Goal: Task Accomplishment & Management: Manage account settings

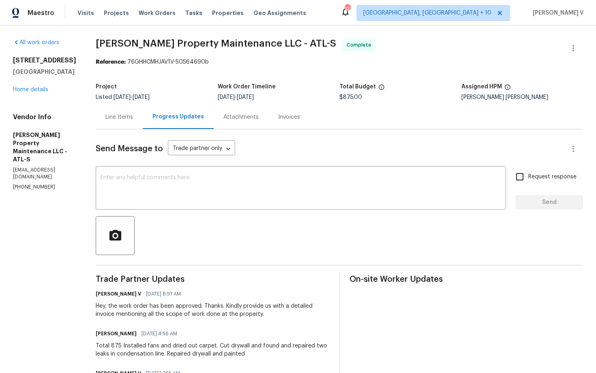
scroll to position [525, 0]
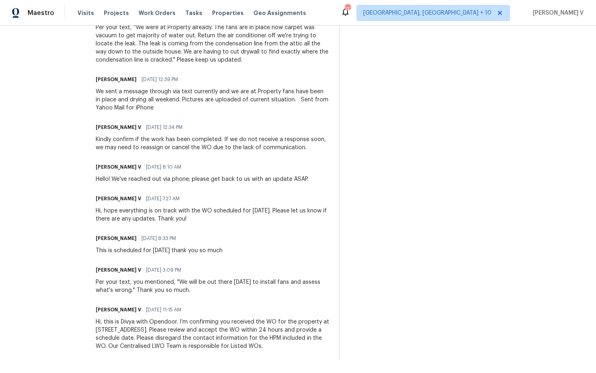
click at [410, 264] on div "On-site Worker Updates" at bounding box center [467, 55] width 234 height 610
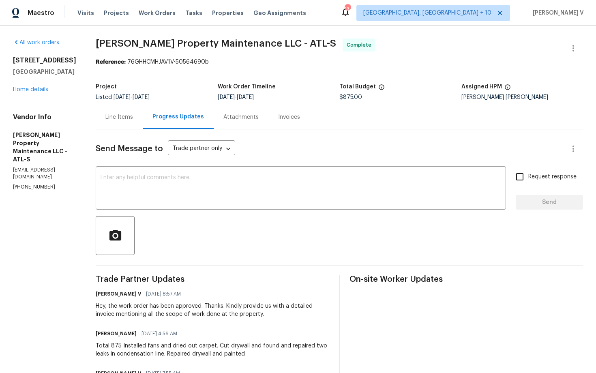
click at [307, 245] on div at bounding box center [339, 235] width 487 height 39
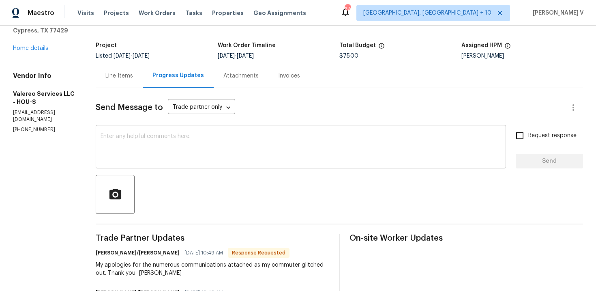
scroll to position [139, 0]
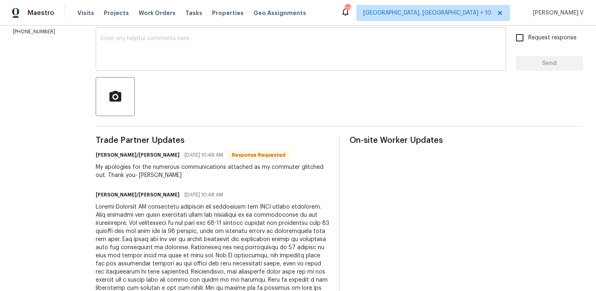
click at [217, 44] on textarea at bounding box center [301, 50] width 401 height 28
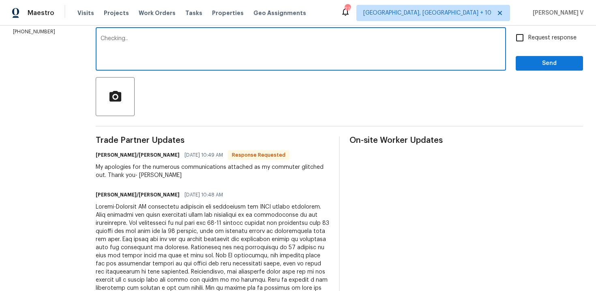
type textarea "Checking.."
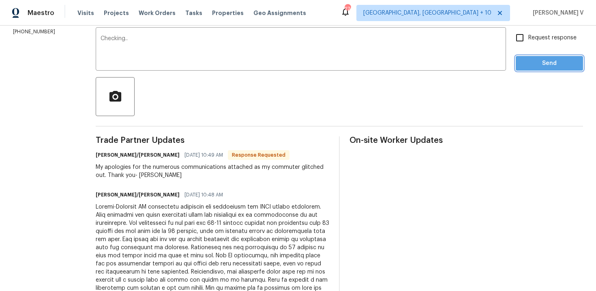
click at [551, 67] on span "Send" at bounding box center [549, 63] width 54 height 10
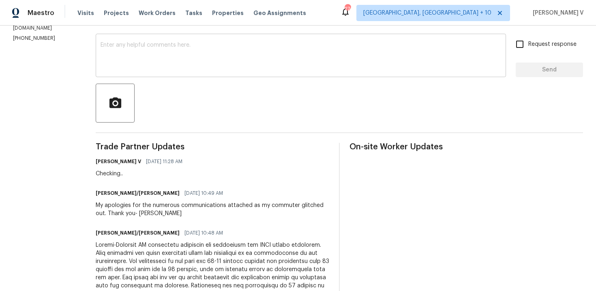
scroll to position [118, 0]
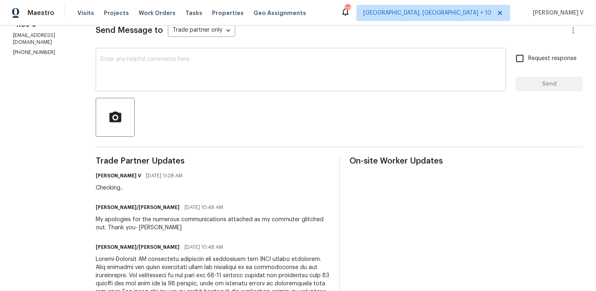
click at [217, 88] on div "x ​" at bounding box center [301, 70] width 410 height 41
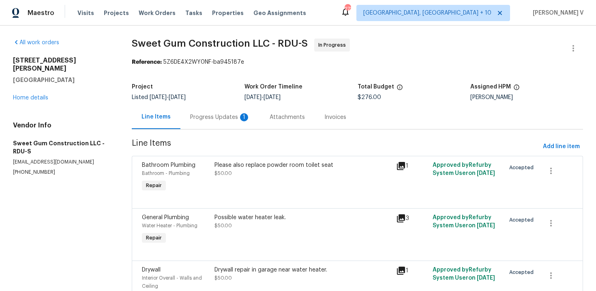
click at [216, 128] on div "Progress Updates 1" at bounding box center [219, 117] width 79 height 24
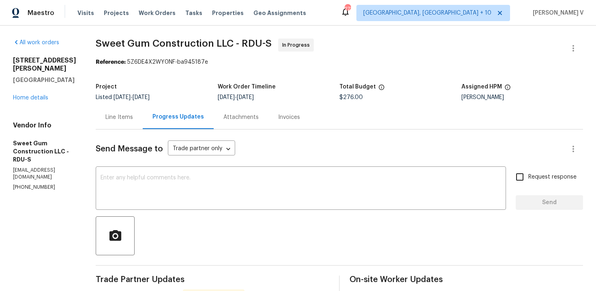
click at [133, 120] on div "Line Items" at bounding box center [119, 117] width 28 height 8
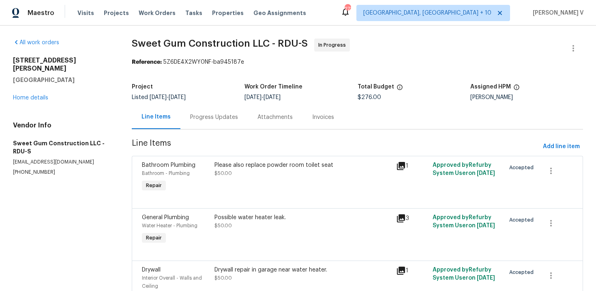
click at [211, 114] on div "Progress Updates" at bounding box center [214, 117] width 48 height 8
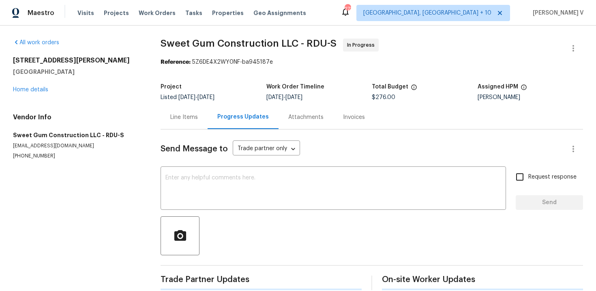
click at [212, 167] on div "Send Message to Trade partner only Trade partner only ​ x ​ Request response Se…" at bounding box center [372, 209] width 423 height 161
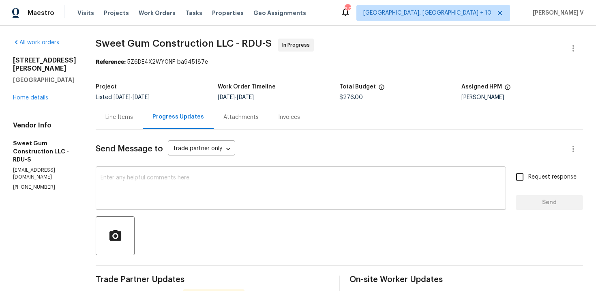
click at [191, 176] on textarea at bounding box center [301, 189] width 401 height 28
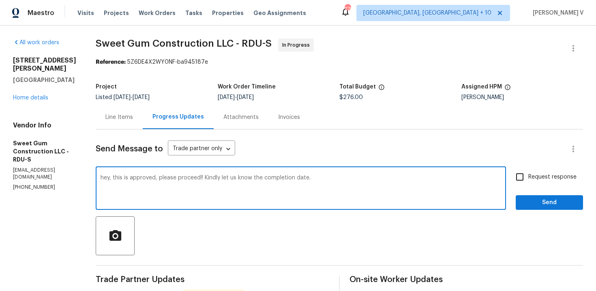
click at [0, 0] on div "approved;" at bounding box center [0, 0] width 0 height 0
click at [0, 0] on qb-div "Correct the capitalization Hey," at bounding box center [0, 0] width 0 height 0
click at [395, 178] on textarea "Hey, this is approved; please proceed!! Kindly let us know the completion date." at bounding box center [301, 189] width 401 height 28
type textarea "Hey, this is approved; please proceed!! Kindly let us know the completion date."
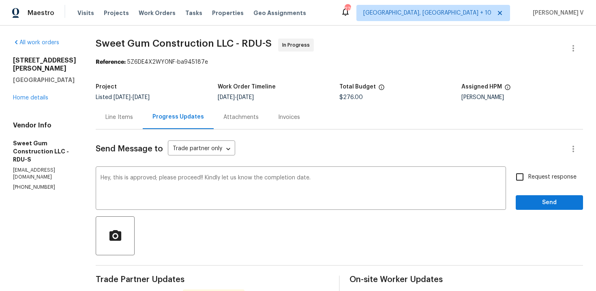
click at [543, 171] on label "Request response" at bounding box center [543, 176] width 65 height 17
click at [528, 171] on input "Request response" at bounding box center [519, 176] width 17 height 17
checkbox input "true"
click at [539, 203] on span "Send" at bounding box center [549, 202] width 54 height 10
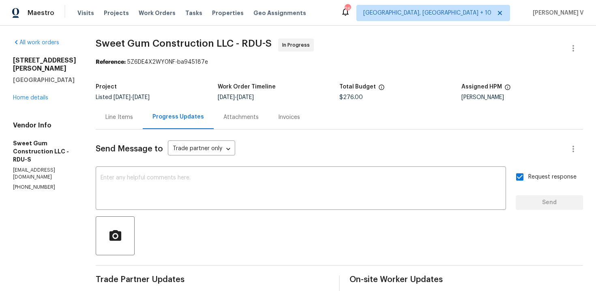
click at [133, 118] on div "Line Items" at bounding box center [119, 117] width 28 height 8
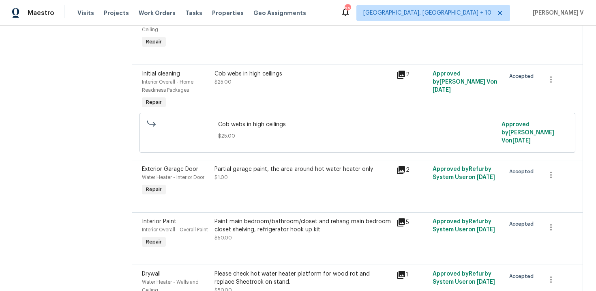
scroll to position [280, 0]
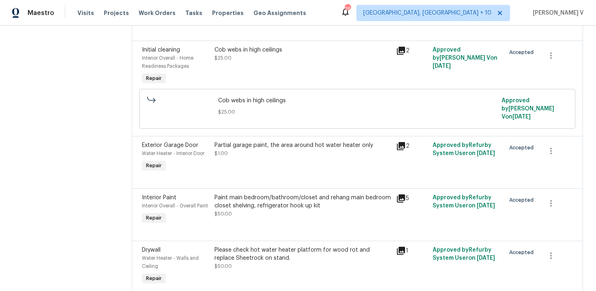
click at [310, 159] on div "Partial garage paint, the area around hot water heater only $1.00" at bounding box center [303, 157] width 182 height 37
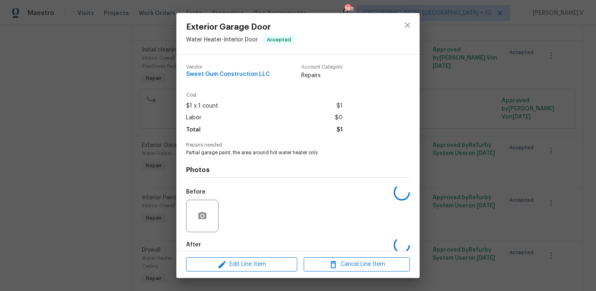
scroll to position [42, 0]
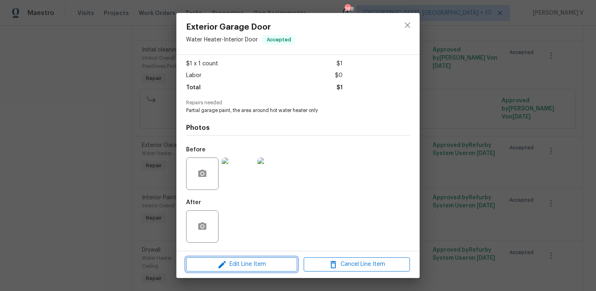
click at [243, 264] on span "Edit Line Item" at bounding box center [242, 264] width 106 height 10
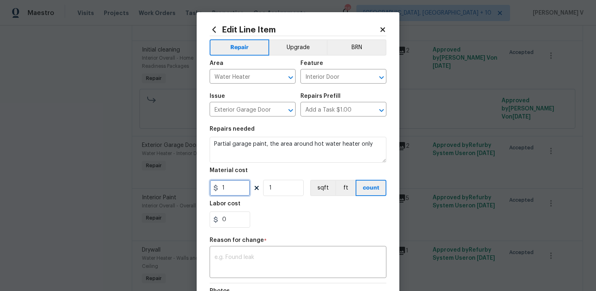
click at [234, 188] on input "1" at bounding box center [230, 188] width 41 height 16
type input "300"
click at [265, 252] on div "x ​" at bounding box center [298, 263] width 177 height 30
paste textarea "(DV) Updated cost per BR team approval."
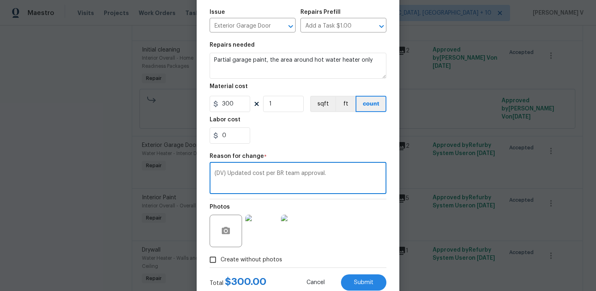
scroll to position [109, 0]
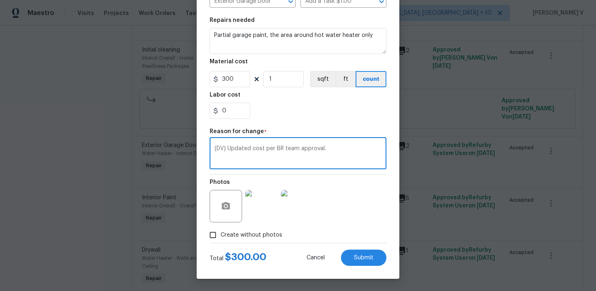
type textarea "(DV) Updated cost per BR team approval."
click at [382, 266] on div "Edit Line Item Repair Upgrade BRN Area Water Heater ​ Feature Interior Door ​ I…" at bounding box center [298, 90] width 203 height 375
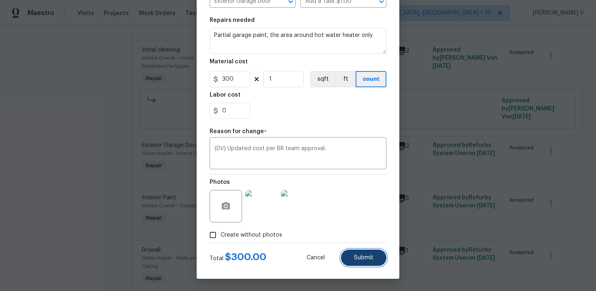
click at [372, 257] on span "Submit" at bounding box center [363, 258] width 19 height 6
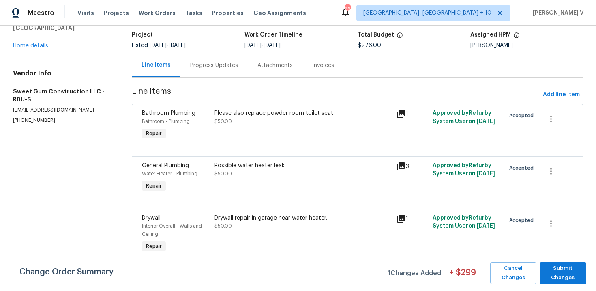
scroll to position [0, 0]
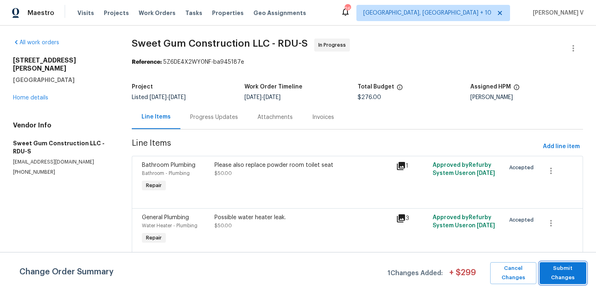
click at [565, 269] on span "Submit Changes" at bounding box center [563, 273] width 39 height 19
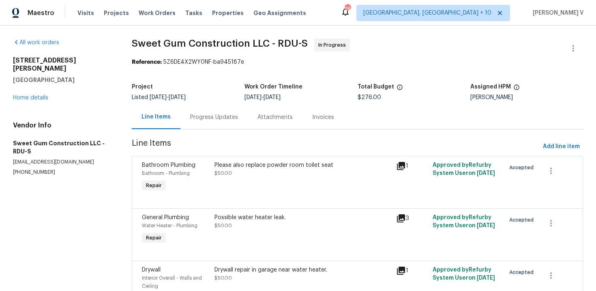
click at [217, 123] on div "Progress Updates" at bounding box center [213, 117] width 67 height 24
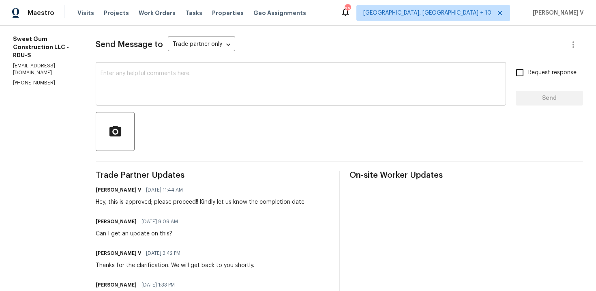
scroll to position [69, 0]
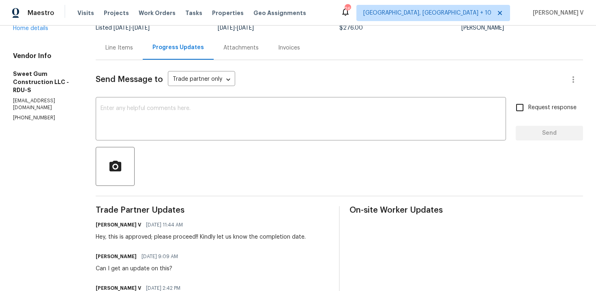
click at [133, 50] on div "Line Items" at bounding box center [119, 48] width 28 height 8
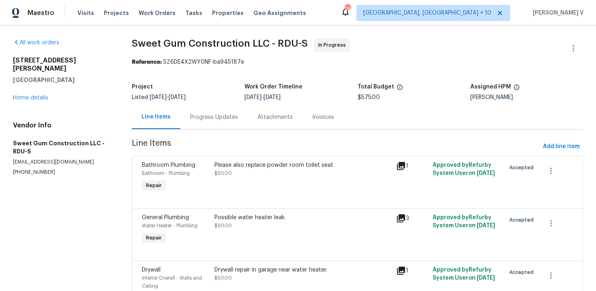
click at [212, 113] on div "Progress Updates" at bounding box center [214, 117] width 48 height 8
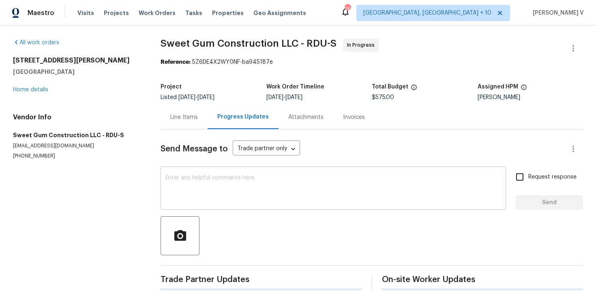
click at [214, 182] on textarea at bounding box center [333, 189] width 336 height 28
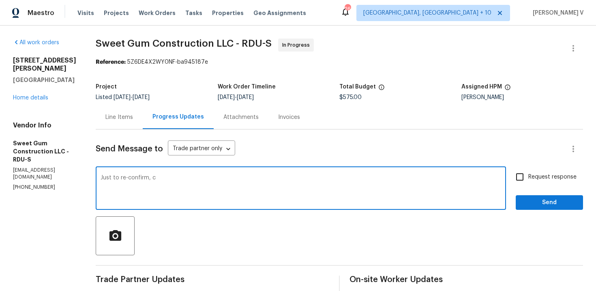
drag, startPoint x: 148, startPoint y: 180, endPoint x: 235, endPoint y: 180, distance: 86.4
click at [235, 180] on textarea "Just to re-confirm, c" at bounding box center [301, 189] width 401 height 28
paste textarea "$1,050"
click at [0, 0] on qb-div "Replace with recheck," at bounding box center [0, 0] width 0 height 0
type textarea "Just to recheck, could you please confirm the overall cost is $1,050"
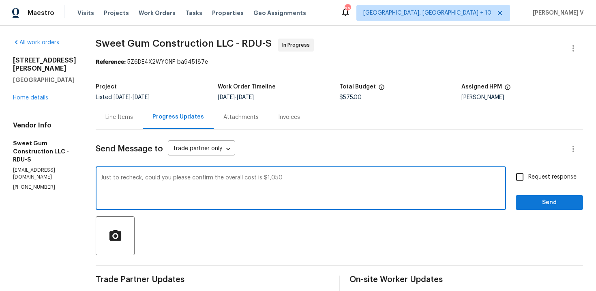
click at [517, 173] on input "Request response" at bounding box center [519, 176] width 17 height 17
checkbox input "true"
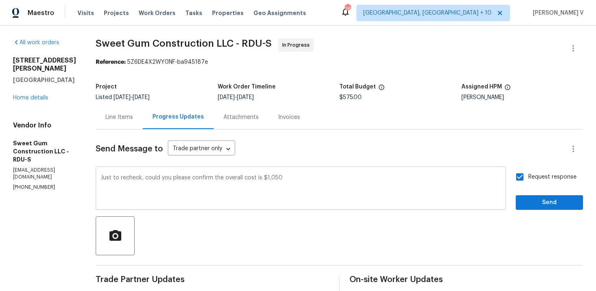
click at [395, 183] on textarea "Just to recheck, could you please confirm the overall cost is $1,050" at bounding box center [301, 189] width 401 height 28
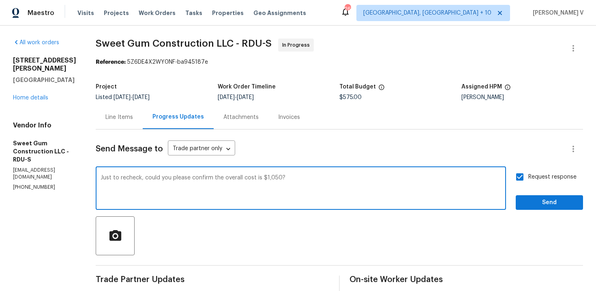
type textarea "Just to recheck, could you please confirm the overall cost is $1,050?"
click at [525, 200] on span "Send" at bounding box center [549, 202] width 54 height 10
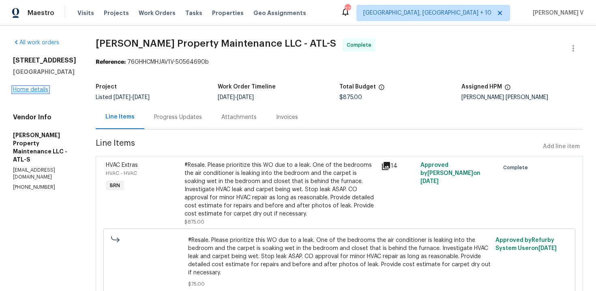
click at [30, 92] on link "Home details" at bounding box center [30, 90] width 35 height 6
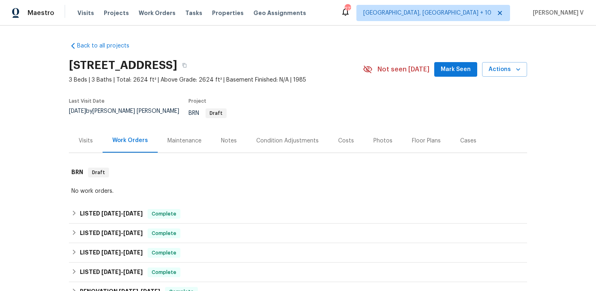
scroll to position [129, 0]
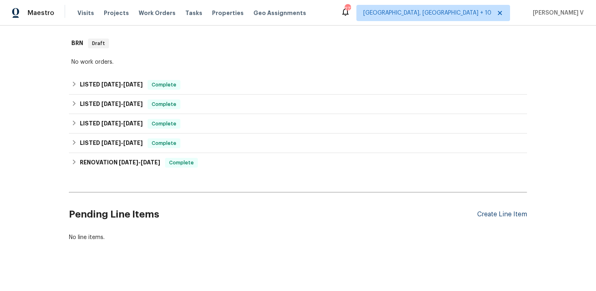
click at [503, 210] on div "Create Line Item" at bounding box center [502, 214] width 50 height 8
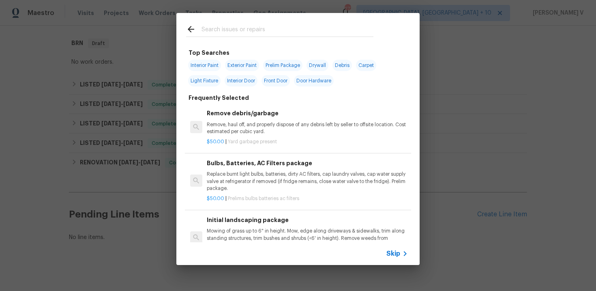
click at [389, 252] on span "Skip" at bounding box center [393, 253] width 14 height 8
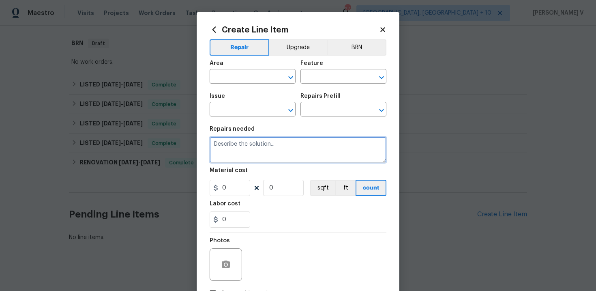
click at [279, 154] on textarea at bounding box center [298, 150] width 177 height 26
paste textarea "Seller to have HVAC contractor inspect and determine the cause of a leak found …"
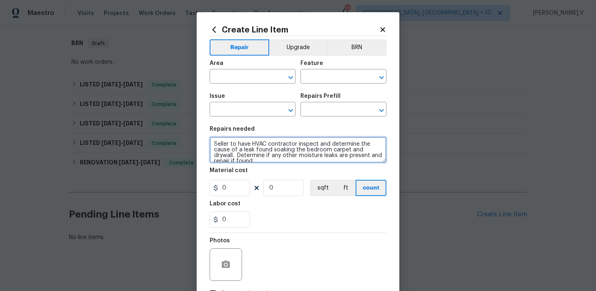
scroll to position [2, 0]
type textarea "Seller to have HVAC contractor inspect and determine the cause of a leak found …"
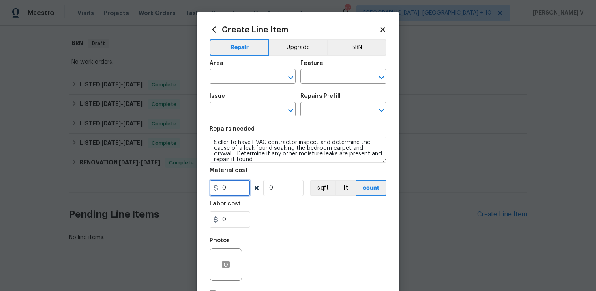
click at [234, 189] on input "0" at bounding box center [230, 188] width 41 height 16
type input "125"
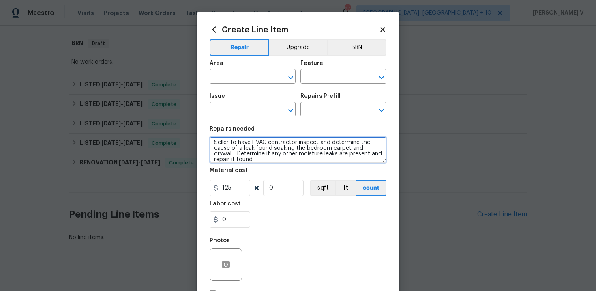
click at [279, 151] on textarea "Seller to have HVAC contractor inspect and determine the cause of a leak found …" at bounding box center [298, 150] width 177 height 26
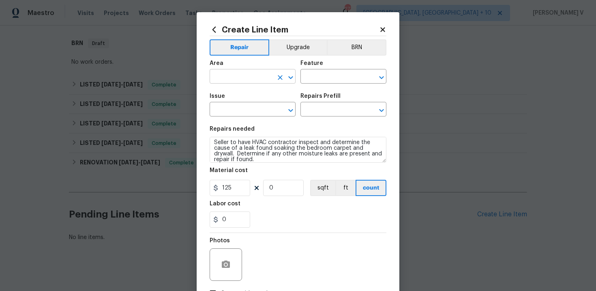
click at [243, 74] on input "text" at bounding box center [241, 77] width 63 height 13
click at [246, 94] on li "HVAC" at bounding box center [253, 95] width 86 height 13
type input "HVAC"
click at [329, 72] on input "text" at bounding box center [331, 77] width 63 height 13
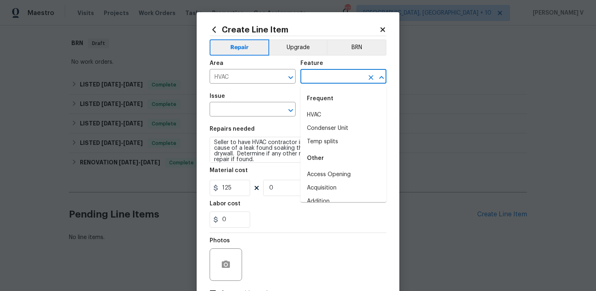
click at [329, 72] on input "text" at bounding box center [331, 77] width 63 height 13
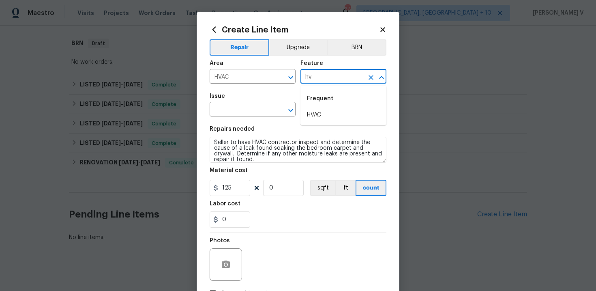
click at [329, 109] on li "HVAC" at bounding box center [343, 114] width 86 height 13
type input "HVAC"
click at [249, 103] on div "Issue" at bounding box center [253, 98] width 86 height 11
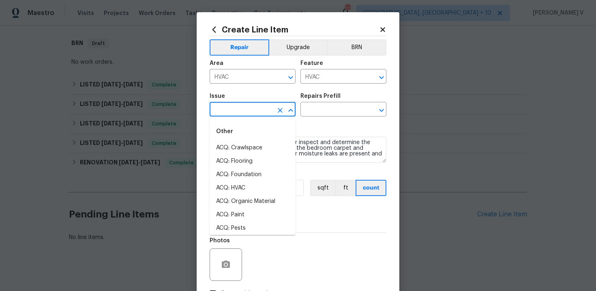
click at [243, 115] on input "text" at bounding box center [241, 110] width 63 height 13
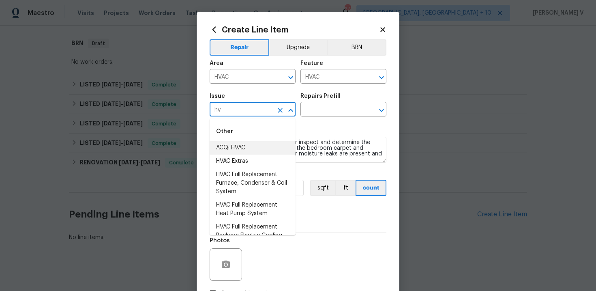
click at [248, 158] on li "HVAC Extras" at bounding box center [253, 161] width 86 height 13
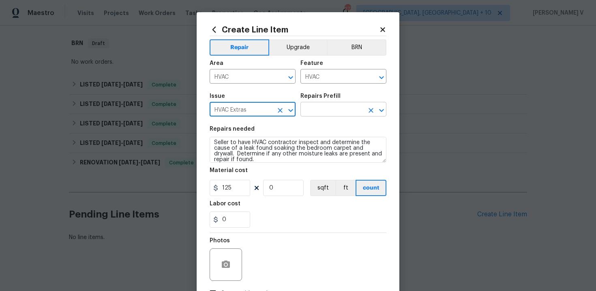
type input "HVAC Extras"
click at [334, 116] on input "text" at bounding box center [331, 110] width 63 height 13
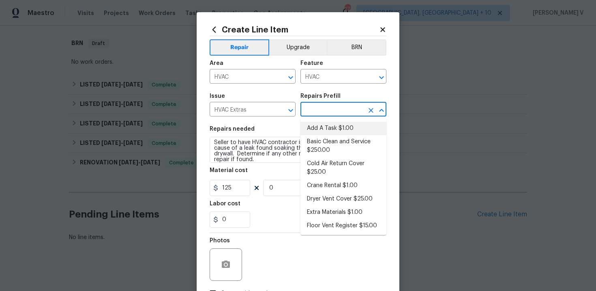
click at [325, 124] on li "Add A Task $1.00" at bounding box center [343, 128] width 86 height 13
type input "Add A Task $1.00"
type textarea "HPM to detail"
type input "1"
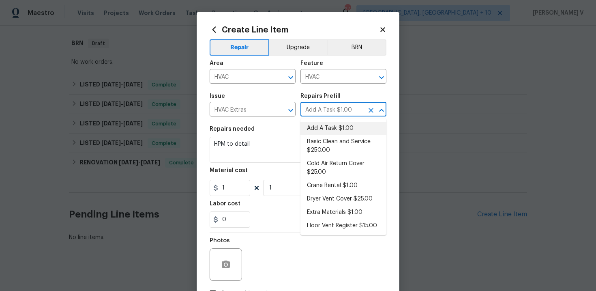
scroll to position [0, 0]
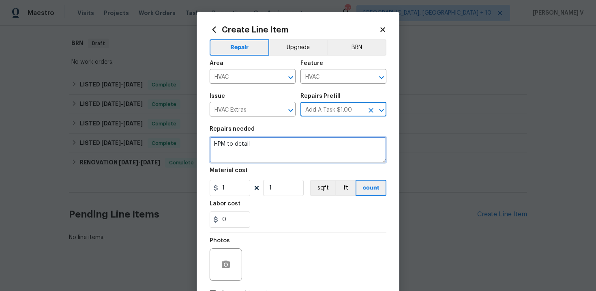
click at [294, 140] on textarea "HPM to detail" at bounding box center [298, 150] width 177 height 26
paste textarea "Seller to have HVAC contractor inspect and determine the cause of a leak found …"
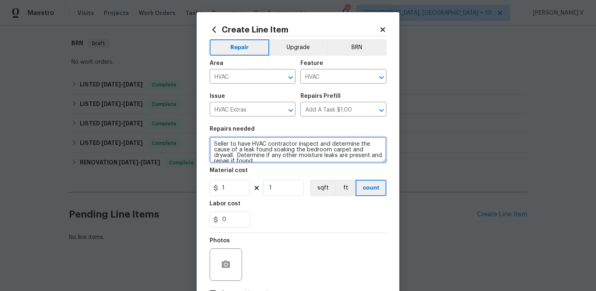
scroll to position [2, 0]
type textarea "Seller to have HVAC contractor inspect and determine the cause of a leak found …"
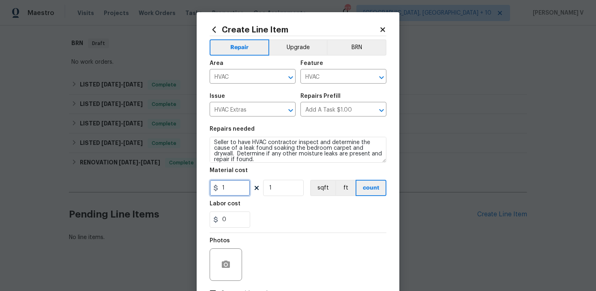
click at [219, 195] on input "1" at bounding box center [230, 188] width 41 height 16
type input "125"
click at [226, 262] on icon "button" at bounding box center [226, 263] width 8 height 7
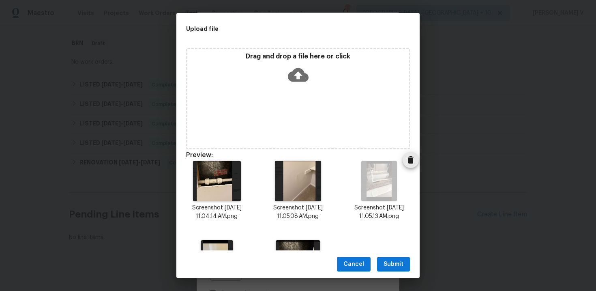
scroll to position [60, 0]
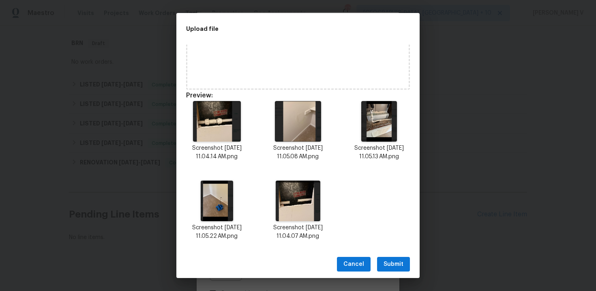
click at [406, 259] on button "Submit" at bounding box center [393, 264] width 33 height 15
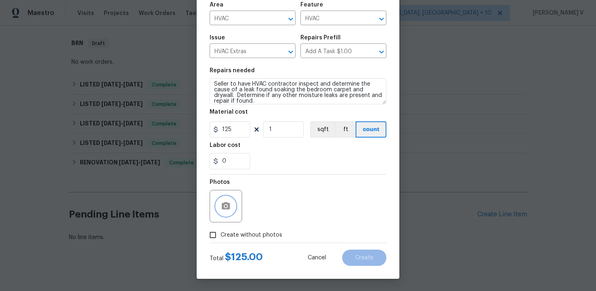
scroll to position [0, 0]
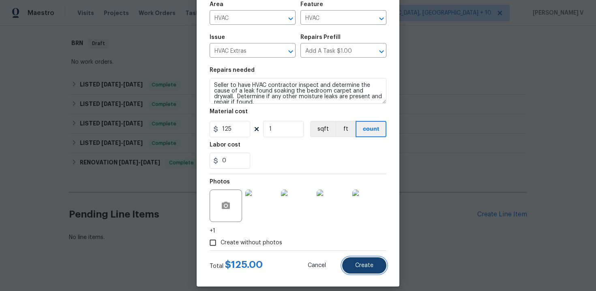
click at [373, 269] on button "Create" at bounding box center [364, 265] width 44 height 16
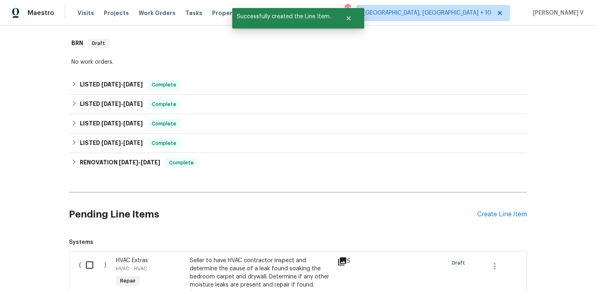
click at [91, 265] on input "checkbox" at bounding box center [92, 264] width 23 height 17
checkbox input "true"
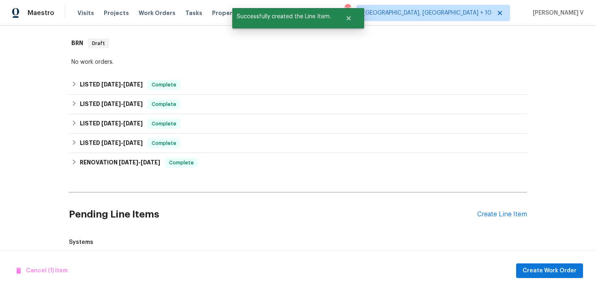
scroll to position [238, 0]
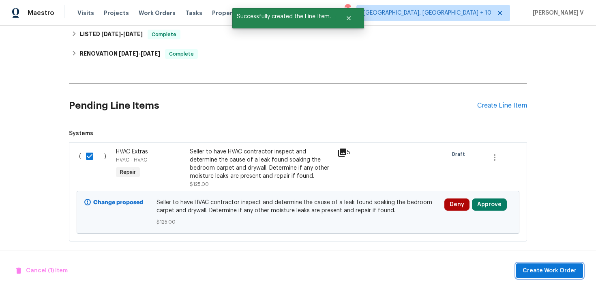
click at [539, 277] on button "Create Work Order" at bounding box center [549, 270] width 67 height 15
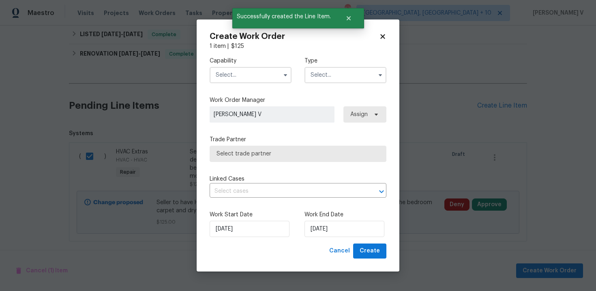
click at [224, 73] on input "text" at bounding box center [251, 75] width 82 height 16
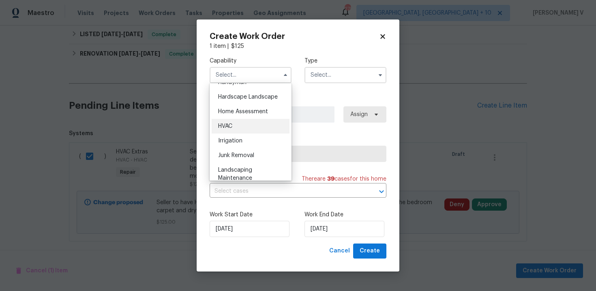
scroll to position [460, 0]
click at [245, 128] on div "HVAC" at bounding box center [251, 122] width 78 height 15
type input "HVAC"
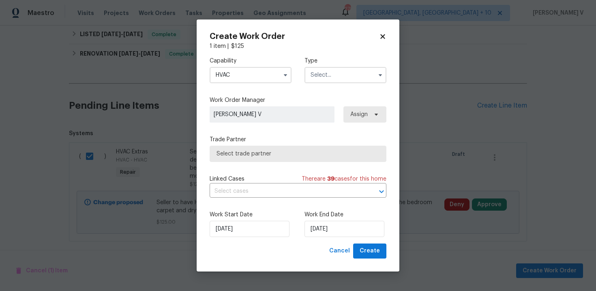
click at [343, 77] on input "text" at bounding box center [346, 75] width 82 height 16
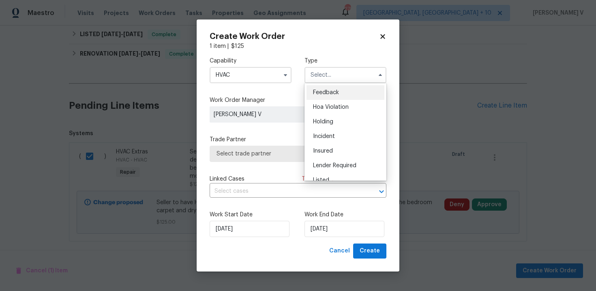
click at [328, 88] on div "Feedback" at bounding box center [346, 92] width 78 height 15
type input "Feedback"
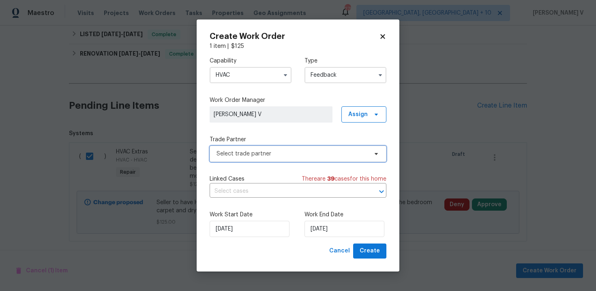
click at [279, 152] on span "Select trade partner" at bounding box center [292, 154] width 151 height 8
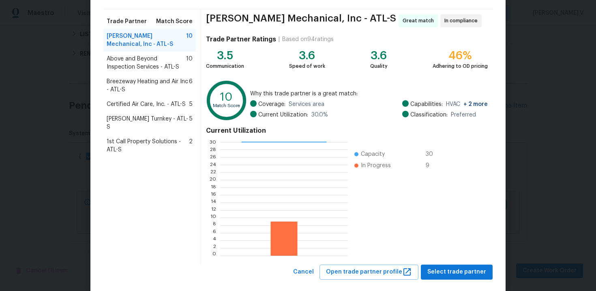
scroll to position [67, 0]
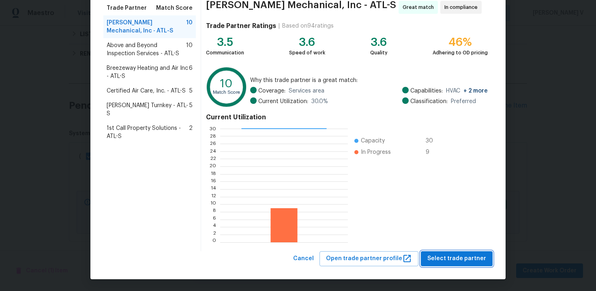
click at [457, 255] on span "Select trade partner" at bounding box center [456, 258] width 59 height 10
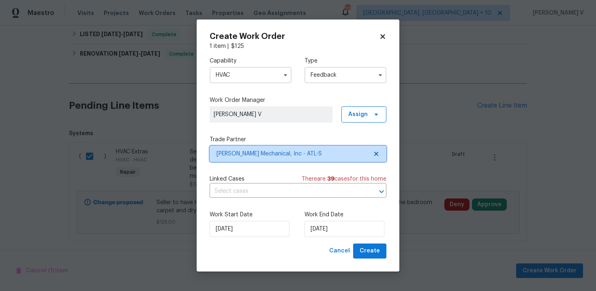
scroll to position [0, 0]
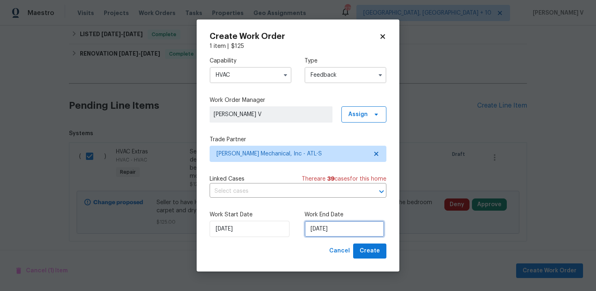
click at [331, 227] on input "14/08/2025" at bounding box center [345, 229] width 80 height 16
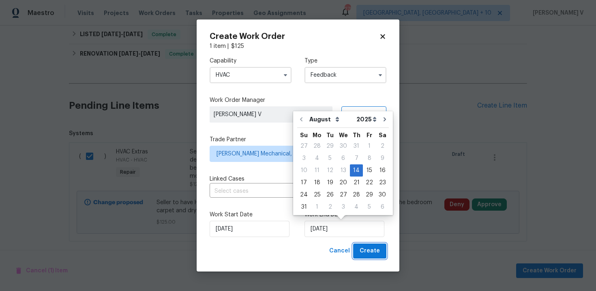
click at [368, 253] on span "Create" at bounding box center [370, 251] width 20 height 10
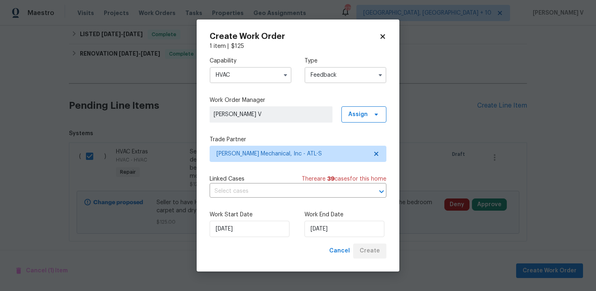
checkbox input "false"
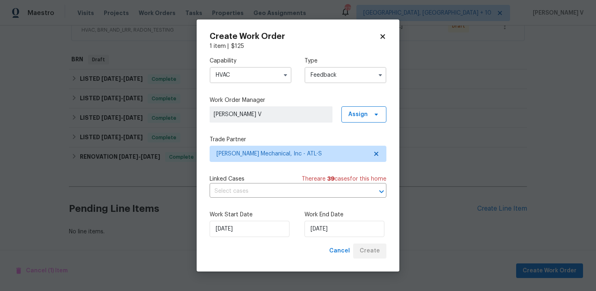
scroll to position [170, 0]
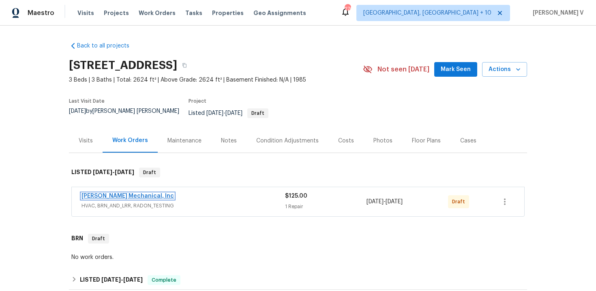
click at [107, 193] on link "[PERSON_NAME] Mechanical, Inc" at bounding box center [128, 196] width 92 height 6
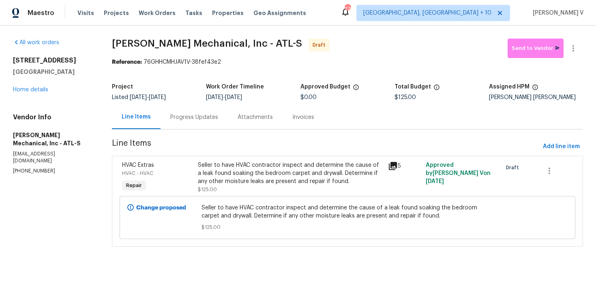
click at [213, 114] on div "Progress Updates" at bounding box center [194, 117] width 48 height 8
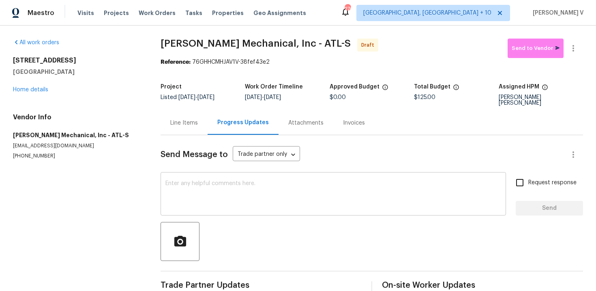
click at [220, 184] on textarea at bounding box center [333, 194] width 336 height 28
paste textarea "Hi, this is Divya with Opendoor. I’m confirming you received the WO for the pro…"
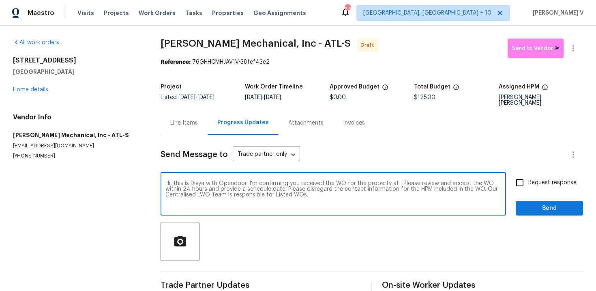
click at [398, 180] on textarea "Hi, this is Divya with Opendoor. I’m confirming you received the WO for the pro…" at bounding box center [333, 194] width 336 height 28
paste textarea "[STREET_ADDRESS]"
type textarea "Hi, this is Divya with Opendoor. I’m confirming you received the WO for the pro…"
click at [526, 178] on input "Request response" at bounding box center [519, 182] width 17 height 17
checkbox input "true"
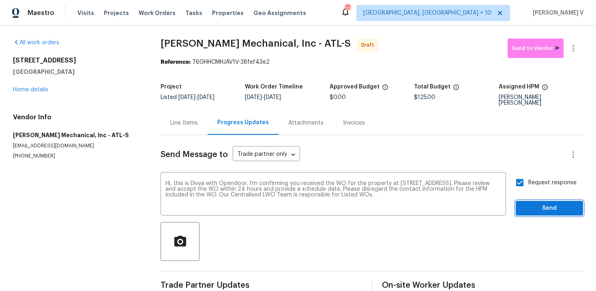
click at [541, 201] on button "Send" at bounding box center [549, 208] width 67 height 15
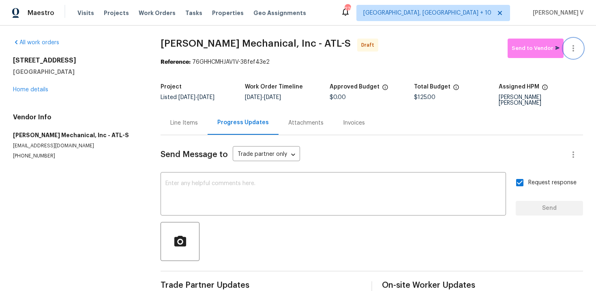
click at [573, 39] on button "button" at bounding box center [573, 48] width 19 height 19
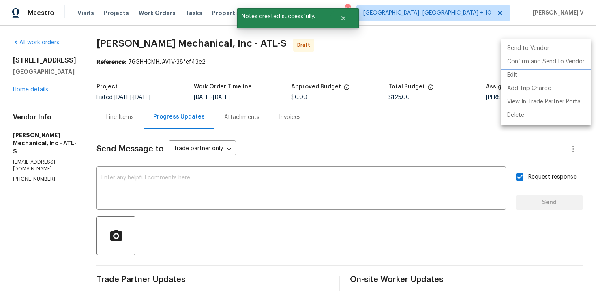
click at [526, 61] on li "Confirm and Send to Vendor" at bounding box center [546, 61] width 90 height 13
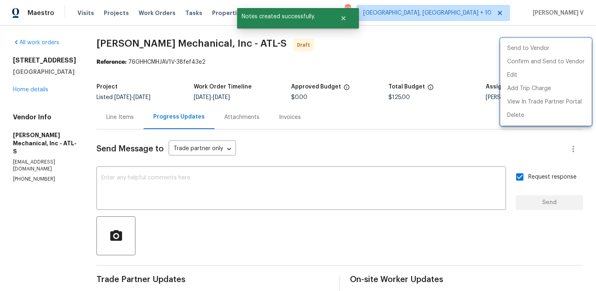
click at [199, 66] on div at bounding box center [298, 145] width 596 height 291
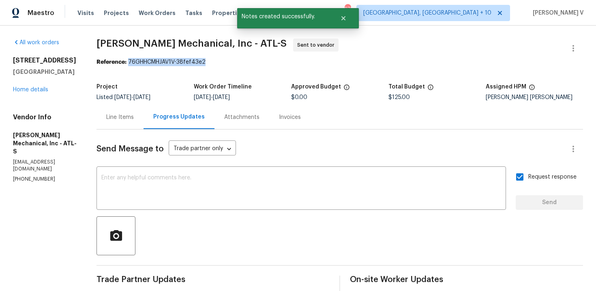
drag, startPoint x: 142, startPoint y: 60, endPoint x: 268, endPoint y: 61, distance: 125.7
click at [268, 61] on div "Reference: 76GHHCMHJAV1V-38fef43e2" at bounding box center [340, 62] width 487 height 8
copy div "76GHHCMHJAV1V-38fef43e2"
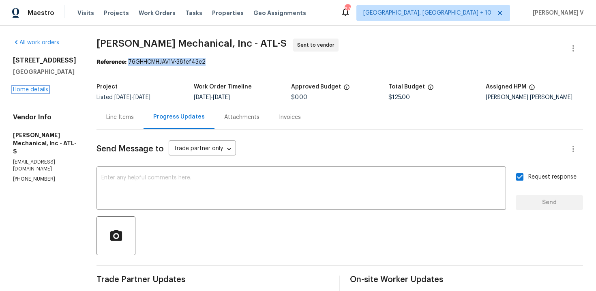
click at [29, 90] on link "Home details" at bounding box center [30, 90] width 35 height 6
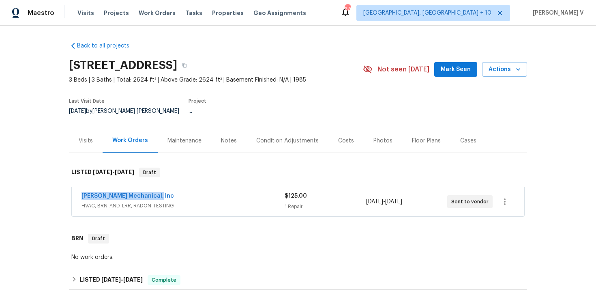
drag, startPoint x: 77, startPoint y: 186, endPoint x: 200, endPoint y: 185, distance: 123.3
click at [200, 187] on div "JH Martin Mechanical, Inc HVAC, BRN_AND_LRR, RADON_TESTING $125.00 1 Repair 8/1…" at bounding box center [298, 201] width 453 height 29
click at [163, 192] on div "JH Martin Mechanical, Inc" at bounding box center [183, 197] width 203 height 10
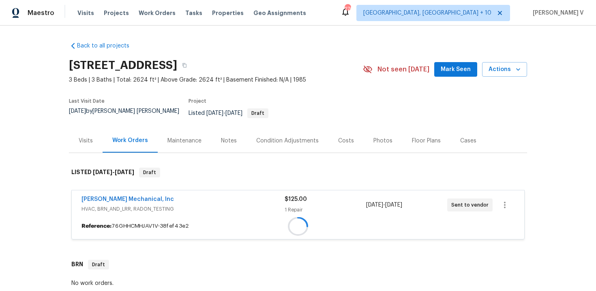
click at [163, 195] on div "JH Martin Mechanical, Inc" at bounding box center [183, 200] width 203 height 10
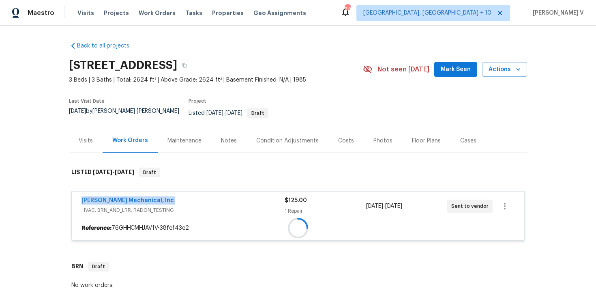
copy link "JH Martin Mechanical, Inc"
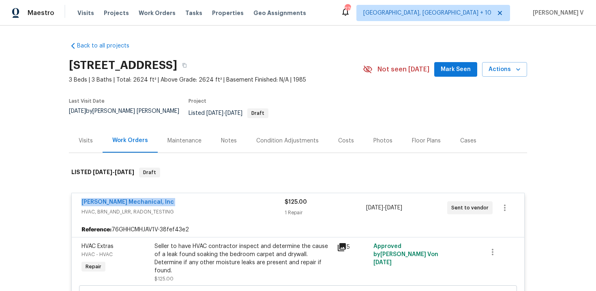
copy link "JH Martin Mechanical, Inc"
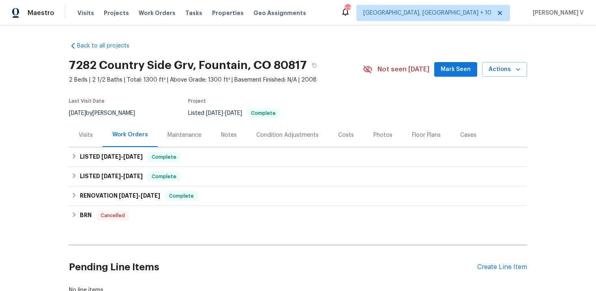
scroll to position [58, 0]
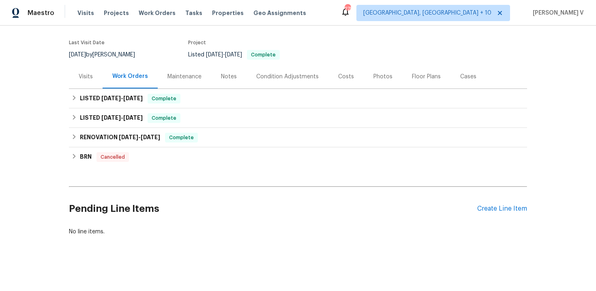
click at [501, 215] on div "Pending Line Items Create Line Item" at bounding box center [298, 209] width 458 height 38
click at [493, 208] on div "Create Line Item" at bounding box center [502, 209] width 50 height 8
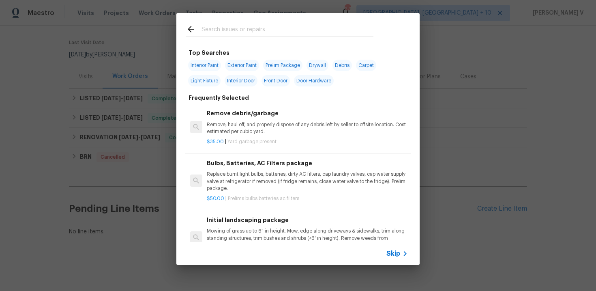
click at [396, 256] on span "Skip" at bounding box center [393, 253] width 14 height 8
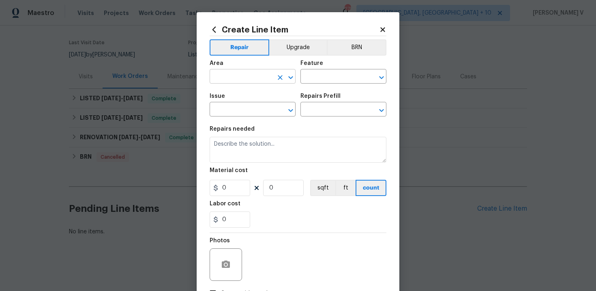
click at [236, 74] on input "text" at bounding box center [241, 77] width 63 height 13
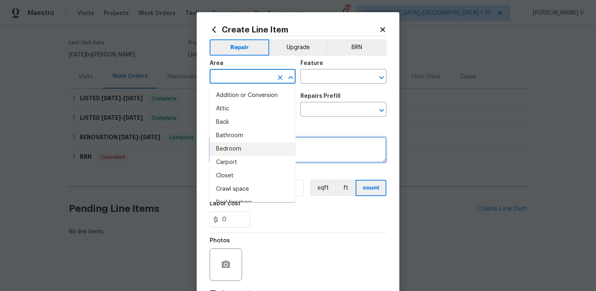
click at [304, 145] on textarea at bounding box center [298, 150] width 177 height 26
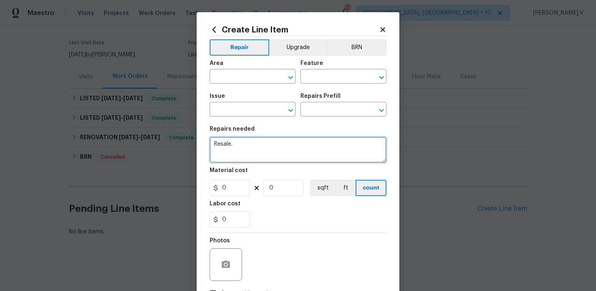
paste textarea "Condensation from the air handler is not draining property. Please assess, prov…"
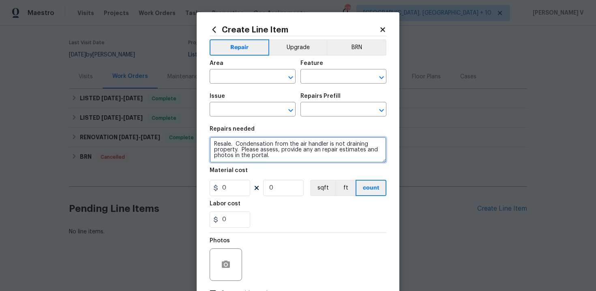
click at [232, 144] on textarea "Resale. Condensation from the air handler is not draining property. Please asse…" at bounding box center [298, 150] width 177 height 26
click at [215, 143] on textarea "Resale. Condensation from the air handler is not draining property. Please asse…" at bounding box center [298, 150] width 177 height 26
type textarea "#Resale. Condensation from the air handler is not draining property. Please ass…"
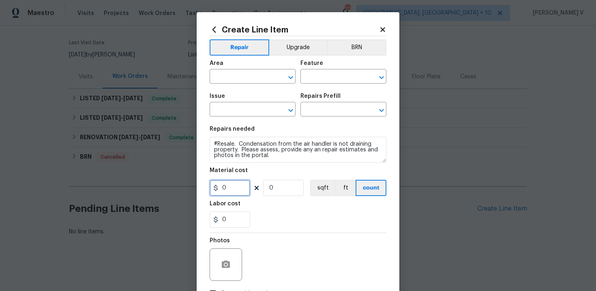
click at [231, 193] on input "0" at bounding box center [230, 188] width 41 height 16
type input "7"
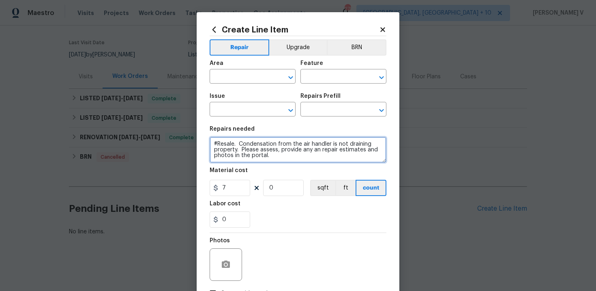
click at [268, 152] on textarea "#Resale. Condensation from the air handler is not draining property. Please ass…" at bounding box center [298, 150] width 177 height 26
click at [238, 145] on textarea "#Resale. Condensation from the air handler is not draining property. Please ass…" at bounding box center [298, 150] width 177 height 26
type textarea "#Resale. Condensation from the air handler is not draining property. Please ass…"
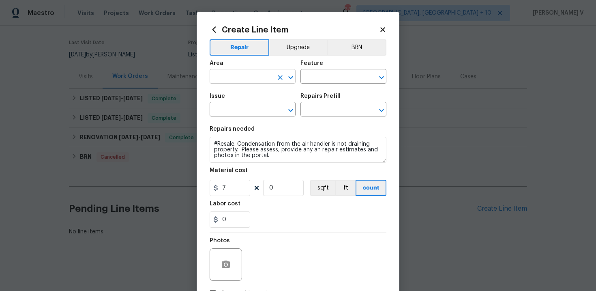
click at [248, 81] on input "text" at bounding box center [241, 77] width 63 height 13
click at [251, 97] on li "HVAC" at bounding box center [253, 95] width 86 height 13
type input "HVAC"
click at [325, 81] on input "text" at bounding box center [331, 77] width 63 height 13
click at [326, 115] on li "HVAC" at bounding box center [343, 114] width 86 height 13
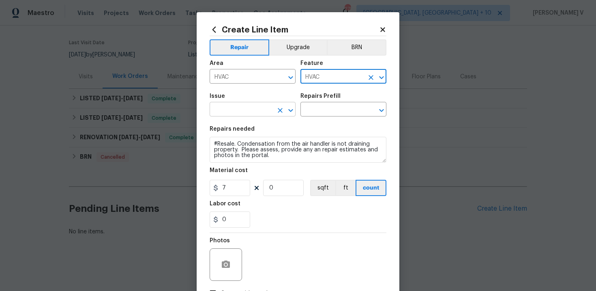
type input "HVAC"
click at [257, 110] on input "text" at bounding box center [241, 110] width 63 height 13
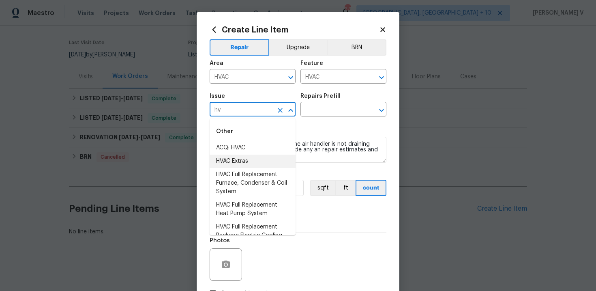
click at [257, 155] on li "HVAC Extras" at bounding box center [253, 161] width 86 height 13
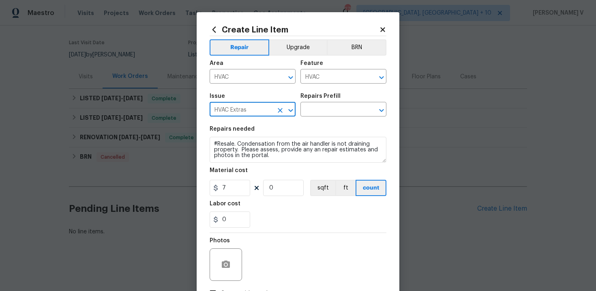
type input "HVAC Extras"
click at [336, 95] on h5 "Repairs Prefill" at bounding box center [320, 96] width 40 height 6
click at [324, 108] on input "text" at bounding box center [331, 110] width 63 height 13
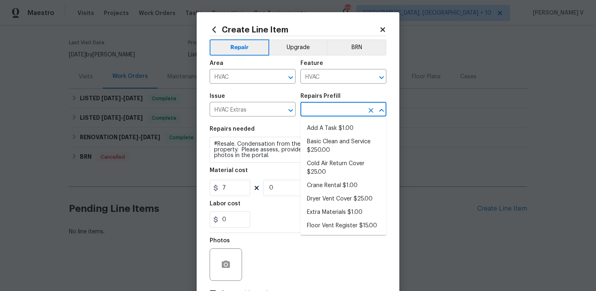
click at [316, 122] on li "Add A Task $1.00" at bounding box center [343, 128] width 86 height 13
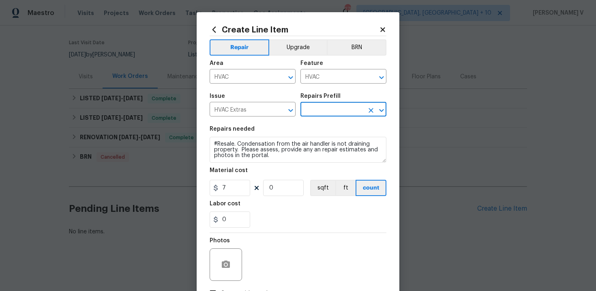
type input "Add A Task $1.00"
type textarea "HPM to detail"
type input "1"
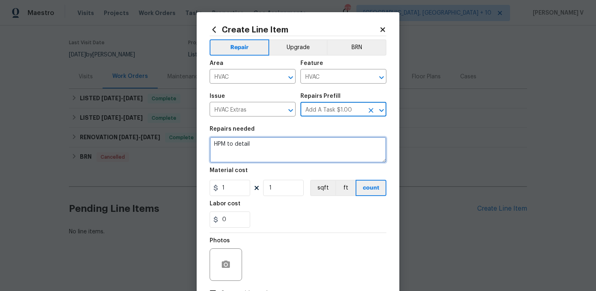
click at [258, 157] on textarea "HPM to detail" at bounding box center [298, 150] width 177 height 26
paste textarea "#Resale. Condensation from the air handler is not draining property. Please ass…"
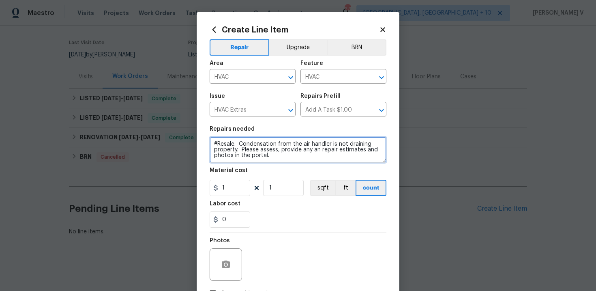
type textarea "#Resale. Condensation from the air handler is not draining property. Please ass…"
click at [281, 223] on div "0" at bounding box center [298, 219] width 177 height 16
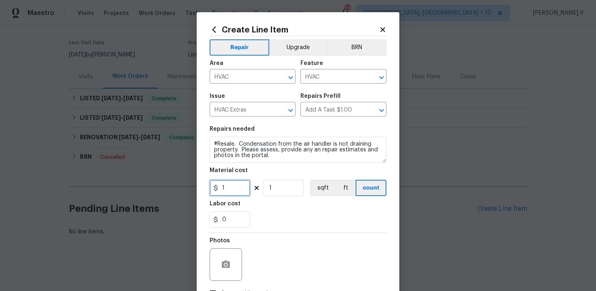
click at [240, 188] on input "1" at bounding box center [230, 188] width 41 height 16
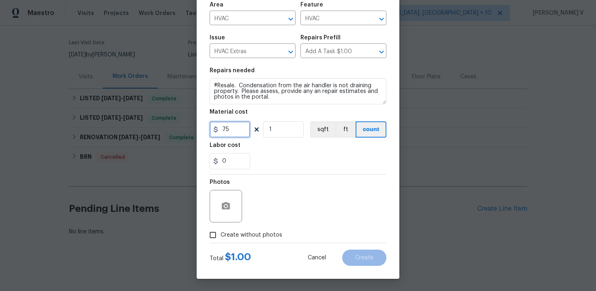
type input "75"
click at [221, 228] on label "Create without photos" at bounding box center [243, 234] width 77 height 15
click at [221, 228] on input "Create without photos" at bounding box center [212, 234] width 15 height 15
checkbox input "true"
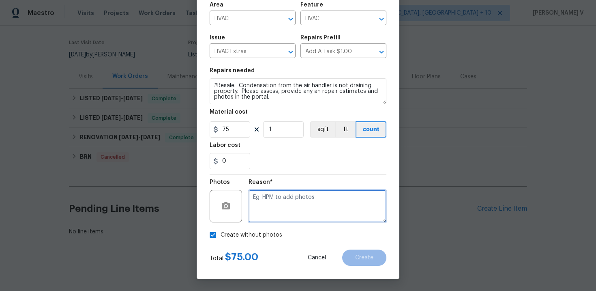
click at [302, 199] on textarea at bounding box center [318, 206] width 138 height 32
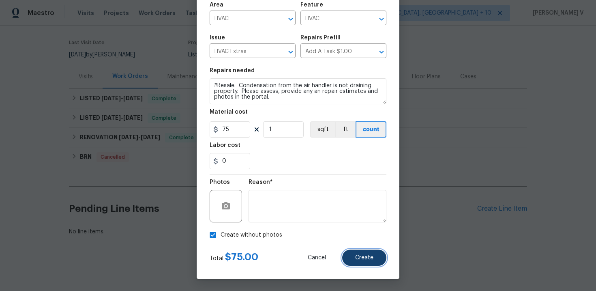
click at [362, 254] on button "Create" at bounding box center [364, 257] width 44 height 16
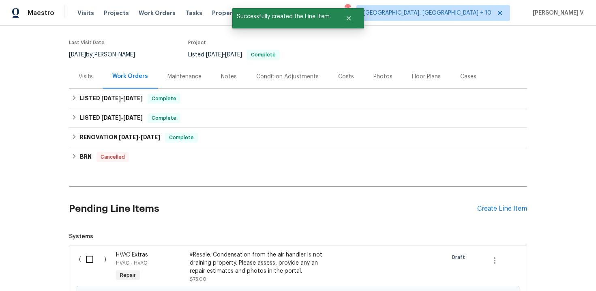
click at [83, 267] on input "checkbox" at bounding box center [92, 259] width 23 height 17
checkbox input "true"
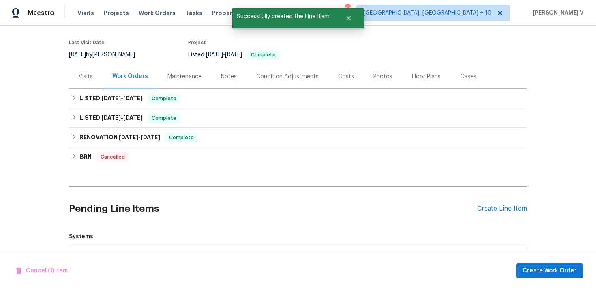
scroll to position [159, 0]
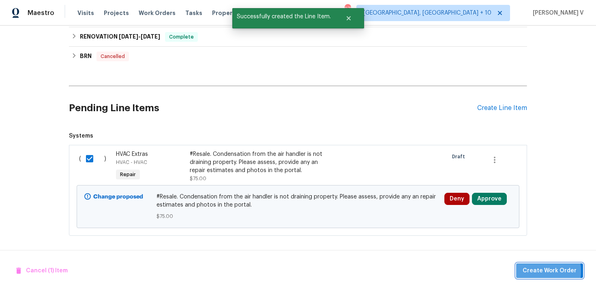
click at [529, 271] on span "Create Work Order" at bounding box center [550, 271] width 54 height 10
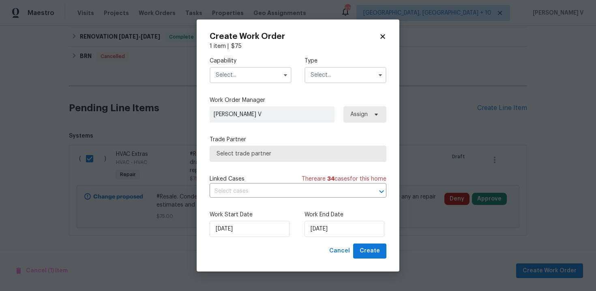
click at [243, 79] on input "text" at bounding box center [251, 75] width 82 height 16
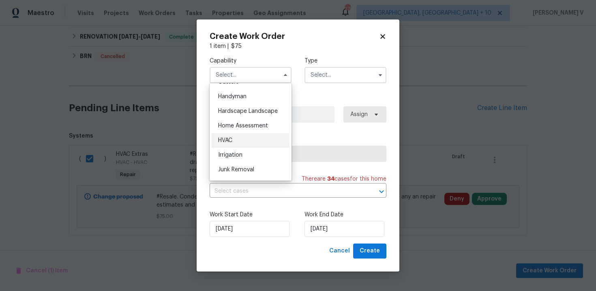
scroll to position [449, 0]
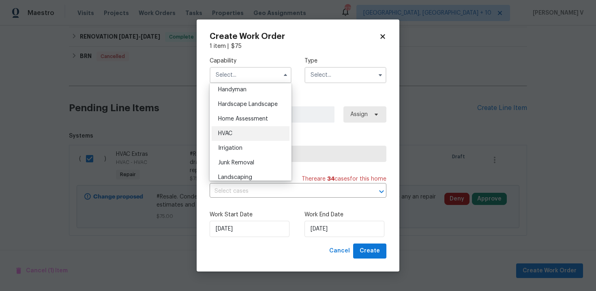
click at [238, 131] on div "HVAC" at bounding box center [251, 133] width 78 height 15
type input "HVAC"
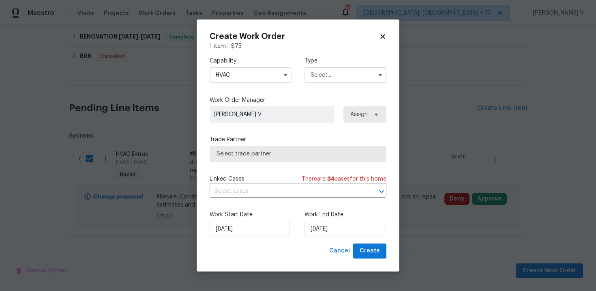
click at [345, 72] on input "text" at bounding box center [346, 75] width 82 height 16
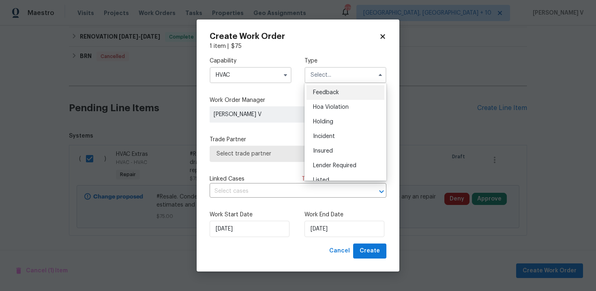
click at [326, 84] on ul "Feedback Hoa Violation Holding Incident Insured Lender Required Listed Lite Lwo…" at bounding box center [346, 131] width 82 height 97
click at [324, 92] on span "Feedback" at bounding box center [326, 93] width 26 height 6
type input "Feedback"
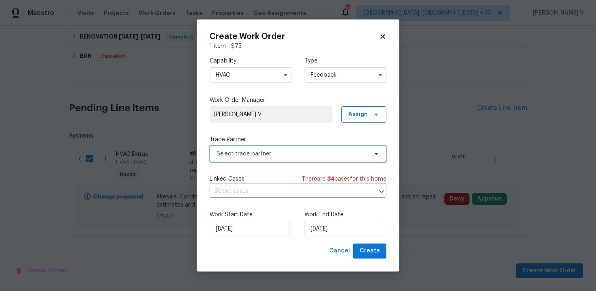
click at [246, 158] on span "Select trade partner" at bounding box center [298, 154] width 177 height 16
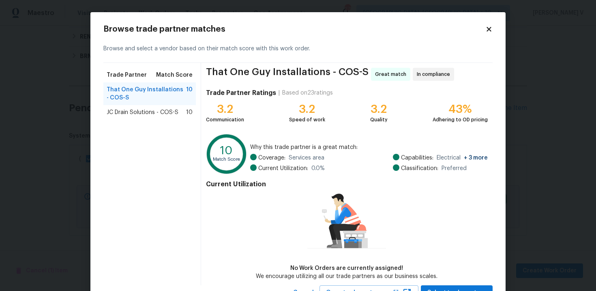
scroll to position [34, 0]
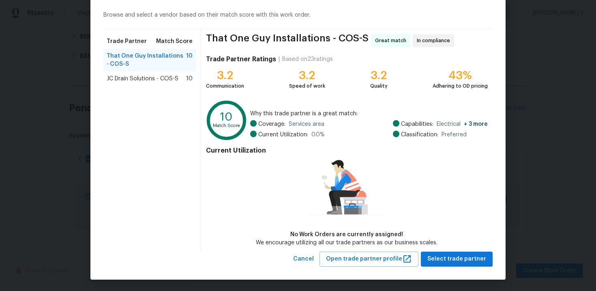
click at [151, 86] on div "JC Drain Solutions - COS-S 10" at bounding box center [149, 78] width 92 height 15
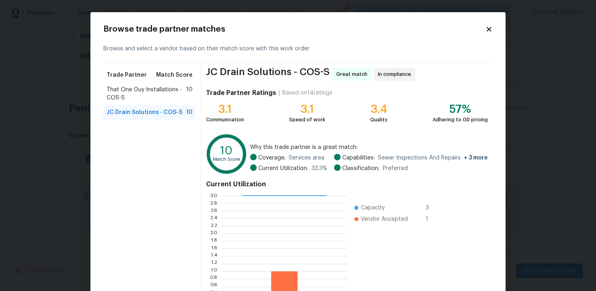
scroll to position [67, 0]
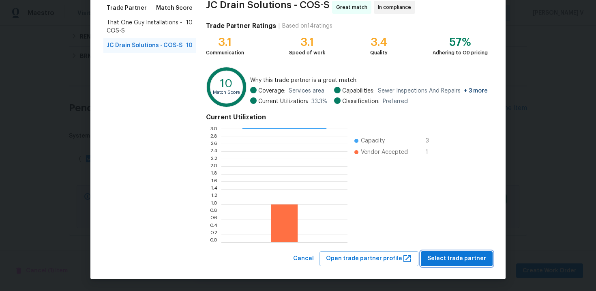
click at [474, 255] on span "Select trade partner" at bounding box center [456, 258] width 59 height 10
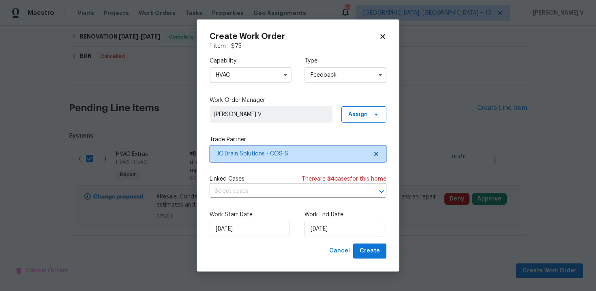
scroll to position [0, 0]
click at [334, 217] on label "Work End Date" at bounding box center [346, 214] width 82 height 8
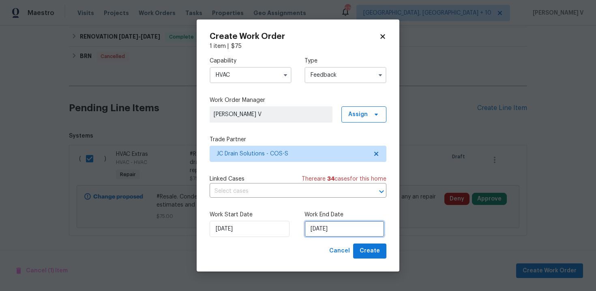
click at [325, 227] on input "14/08/2025" at bounding box center [345, 229] width 80 height 16
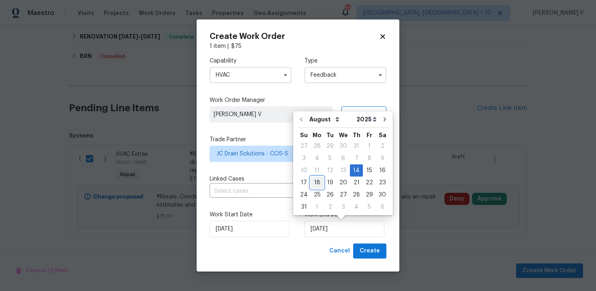
click at [318, 185] on div "18" at bounding box center [317, 182] width 13 height 11
type input "18/08/2025"
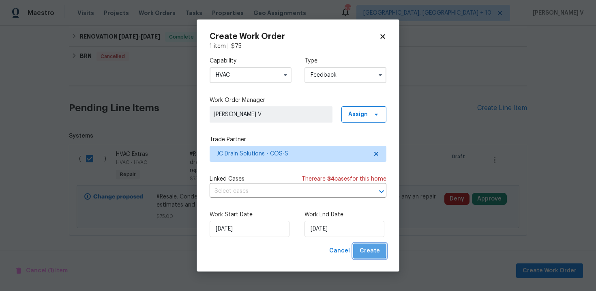
click at [362, 247] on span "Create" at bounding box center [370, 251] width 20 height 10
checkbox input "false"
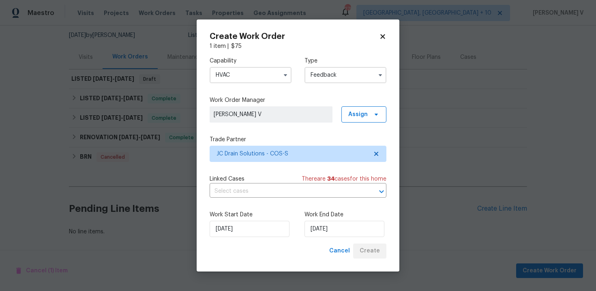
scroll to position [78, 0]
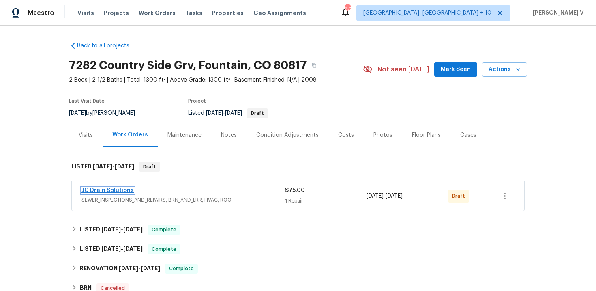
click at [105, 188] on link "JC Drain Solutions" at bounding box center [108, 190] width 52 height 6
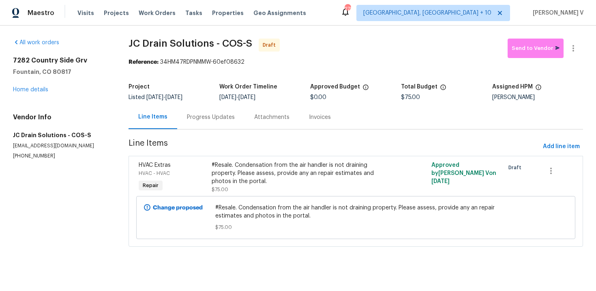
click at [198, 114] on div "Progress Updates" at bounding box center [211, 117] width 48 height 8
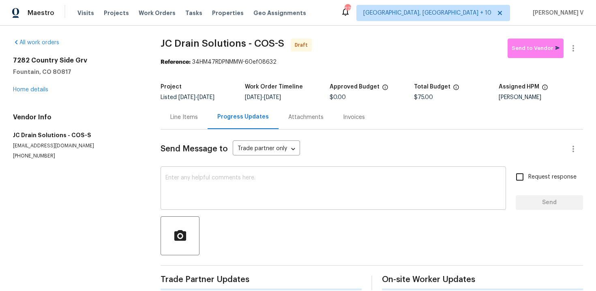
click at [212, 174] on div "x ​" at bounding box center [334, 188] width 346 height 41
paste textarea "Hi, this is Divya with Opendoor. I’m confirming you received the WO for the pro…"
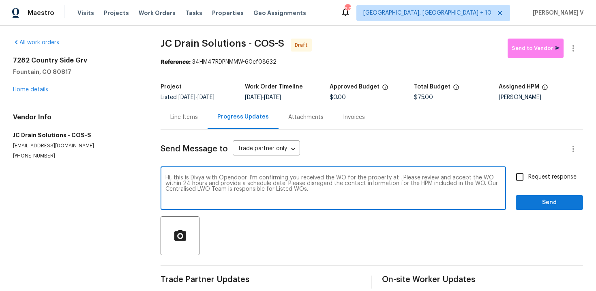
click at [397, 180] on textarea "Hi, this is Divya with Opendoor. I’m confirming you received the WO for the pro…" at bounding box center [333, 189] width 336 height 28
paste textarea "7282 Country Side Grv, Fountain, CO 80817"
type textarea "Hi, this is Divya with Opendoor. I’m confirming you received the WO for the pro…"
click at [560, 167] on div "Send Message to Trade partner only Trade partner only ​ Hi, this is Divya with …" at bounding box center [372, 208] width 423 height 159
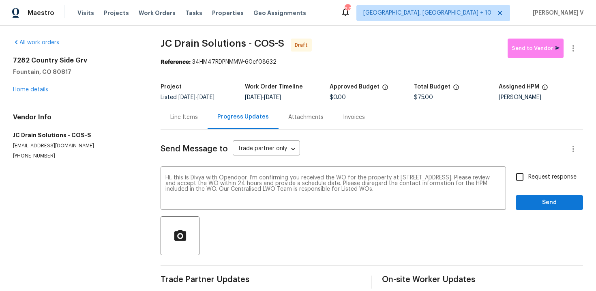
click at [554, 182] on label "Request response" at bounding box center [543, 176] width 65 height 17
click at [528, 182] on input "Request response" at bounding box center [519, 176] width 17 height 17
checkbox input "true"
click at [554, 203] on span "Send" at bounding box center [549, 202] width 54 height 10
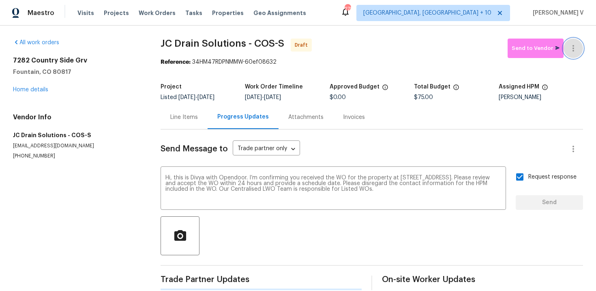
click at [578, 43] on icon "button" at bounding box center [574, 48] width 10 height 10
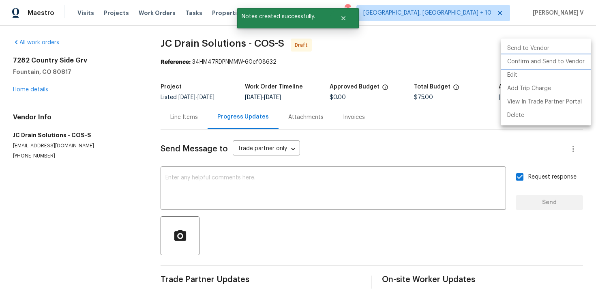
click at [545, 56] on li "Confirm and Send to Vendor" at bounding box center [546, 61] width 90 height 13
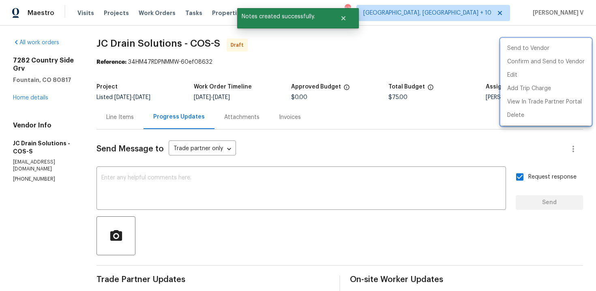
click at [171, 83] on div at bounding box center [298, 145] width 596 height 291
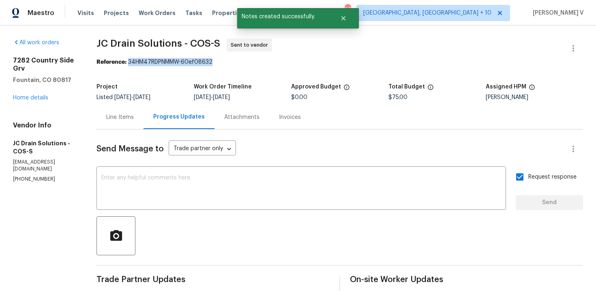
drag, startPoint x: 137, startPoint y: 63, endPoint x: 294, endPoint y: 62, distance: 156.5
click at [294, 62] on div "Reference: 34HM47RDPNMMW-60ef08632" at bounding box center [340, 62] width 487 height 8
copy div "34HM47RDPNMMW-60ef08632"
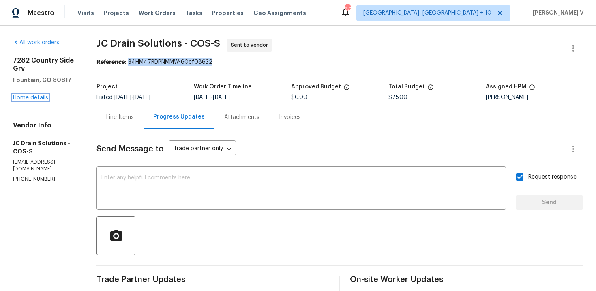
click at [45, 95] on link "Home details" at bounding box center [30, 98] width 35 height 6
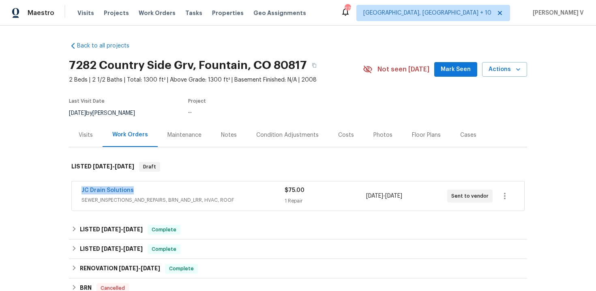
drag, startPoint x: 93, startPoint y: 193, endPoint x: 154, endPoint y: 193, distance: 61.2
click at [154, 193] on div "Back to all projects 7282 Country Side Grv, Fountain, CO 80817 2 Beds | 2 1/2 B…" at bounding box center [298, 158] width 596 height 265
copy link "JC Drain Solutions"
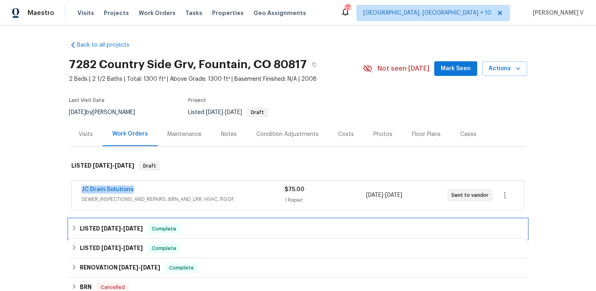
click at [150, 222] on div "LISTED 8/7/25 - 8/13/25 Complete" at bounding box center [298, 228] width 458 height 19
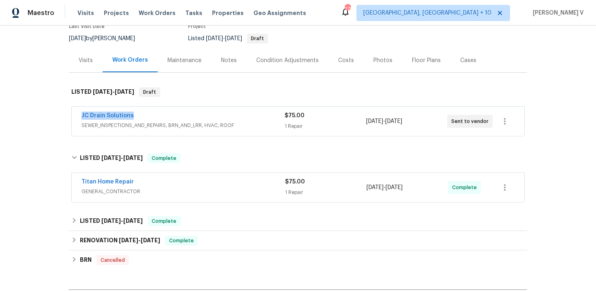
click at [176, 207] on div "Back to all projects 7282 Country Side Grv, Fountain, CO 80817 2 Beds | 2 1/2 B…" at bounding box center [298, 153] width 458 height 384
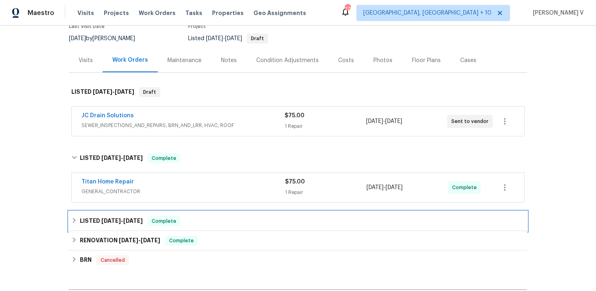
click at [173, 216] on div "Complete" at bounding box center [164, 221] width 33 height 10
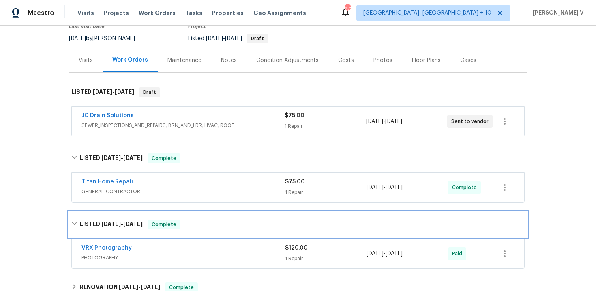
scroll to position [150, 0]
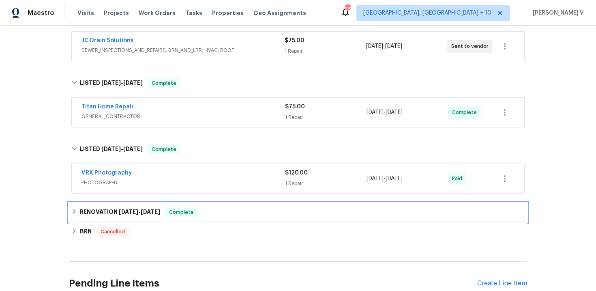
click at [173, 217] on div "Complete" at bounding box center [181, 212] width 33 height 10
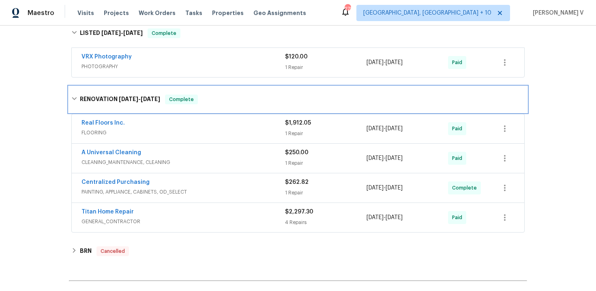
scroll to position [297, 0]
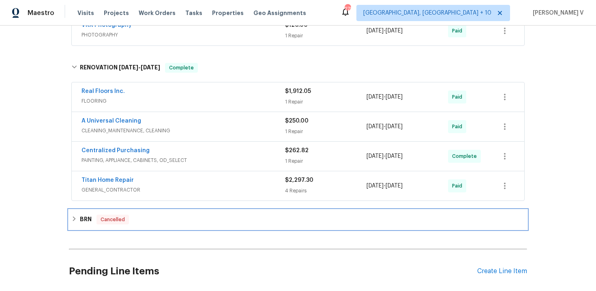
click at [173, 217] on div "BRN Cancelled" at bounding box center [297, 220] width 453 height 10
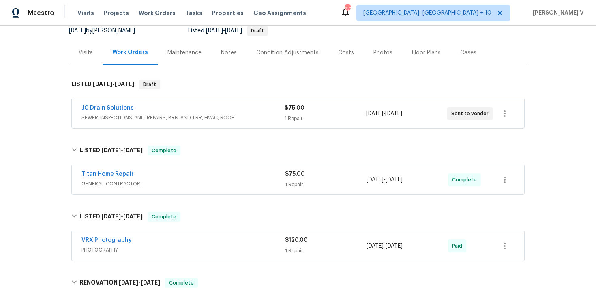
scroll to position [0, 0]
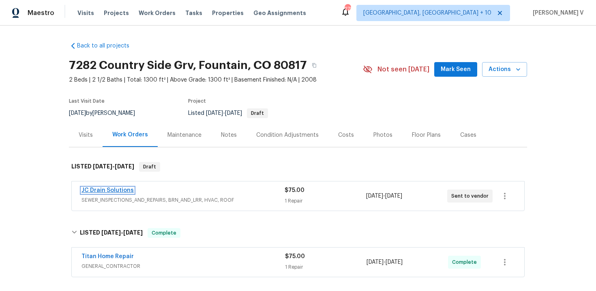
click at [109, 190] on link "JC Drain Solutions" at bounding box center [108, 190] width 52 height 6
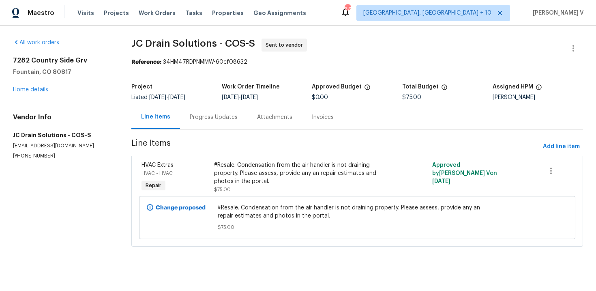
click at [214, 110] on div "Progress Updates" at bounding box center [213, 117] width 67 height 24
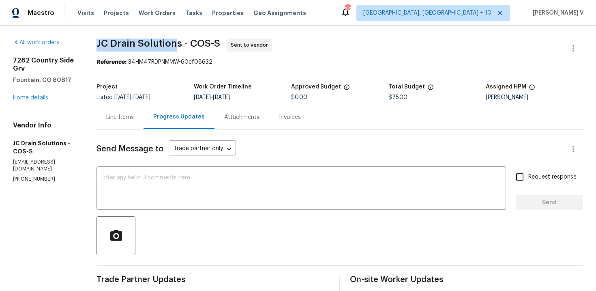
drag, startPoint x: 106, startPoint y: 44, endPoint x: 187, endPoint y: 41, distance: 80.3
click at [187, 41] on span "JC Drain Solutions - COS-S" at bounding box center [159, 44] width 124 height 10
copy span "JC Drain Solution"
click at [189, 43] on span "JC Drain Solutions - COS-S" at bounding box center [159, 44] width 124 height 10
drag, startPoint x: 189, startPoint y: 43, endPoint x: 98, endPoint y: 43, distance: 90.8
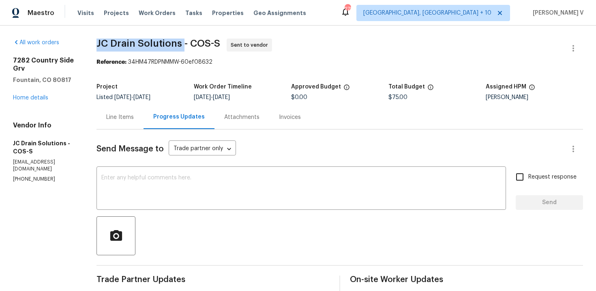
click at [98, 43] on div "All work orders 7282 Country Side Grv Fountain, CO 80817 Home details Vendor In…" at bounding box center [298, 192] width 596 height 332
copy span "JC Drain Solutions"
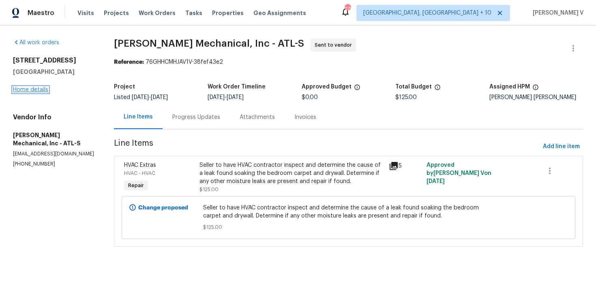
click at [47, 91] on link "Home details" at bounding box center [30, 90] width 35 height 6
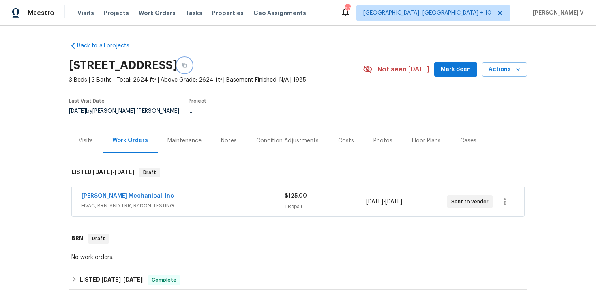
click at [192, 61] on button "button" at bounding box center [184, 65] width 15 height 15
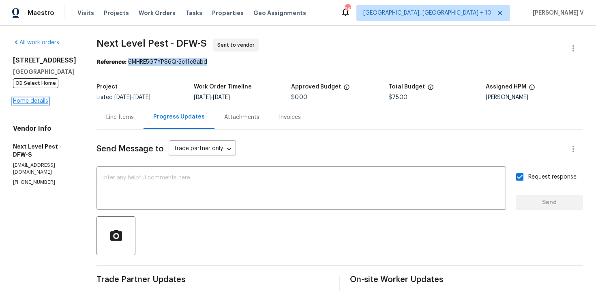
click at [37, 103] on link "Home details" at bounding box center [30, 101] width 35 height 6
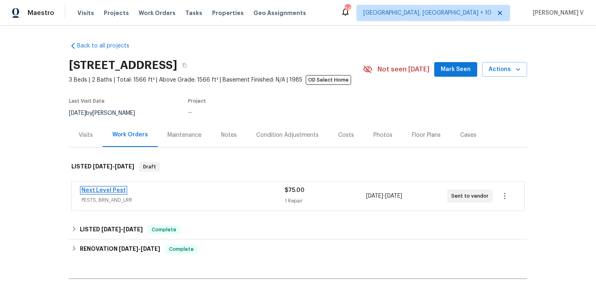
click at [104, 187] on link "Next Level Pest" at bounding box center [104, 190] width 44 height 6
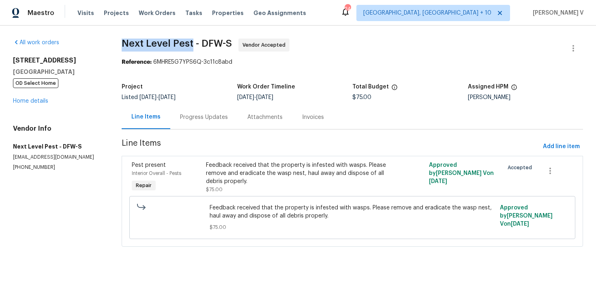
drag, startPoint x: 120, startPoint y: 46, endPoint x: 191, endPoint y: 45, distance: 71.0
click at [191, 45] on div "All work orders [STREET_ADDRESS][PERSON_NAME] OD Select Home Home details Vendo…" at bounding box center [298, 148] width 596 height 244
copy span "Next Level Pest"
click at [200, 120] on div "Progress Updates" at bounding box center [204, 117] width 48 height 8
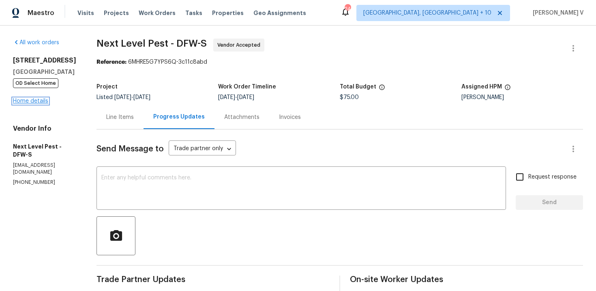
click at [40, 100] on link "Home details" at bounding box center [30, 101] width 35 height 6
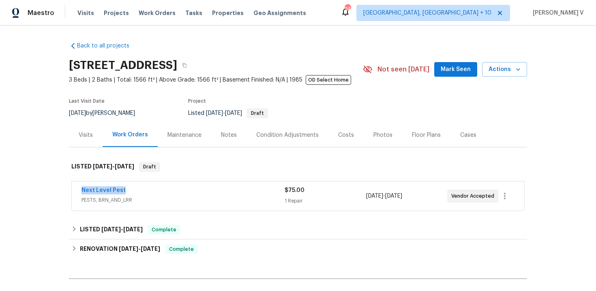
drag, startPoint x: 79, startPoint y: 195, endPoint x: 42, endPoint y: 183, distance: 39.0
click at [42, 183] on div "Back to all projects 6807 Abilene Dr, Sachse, TX 75048 3 Beds | 2 Baths | Total…" at bounding box center [298, 158] width 596 height 265
copy link "Next Level Pest"
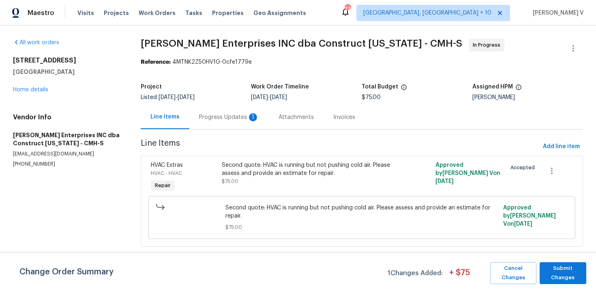
click at [223, 129] on div "Line Items Progress Updates 1 Attachments Invoices" at bounding box center [362, 117] width 442 height 24
click at [238, 122] on div "Progress Updates 1" at bounding box center [228, 117] width 79 height 24
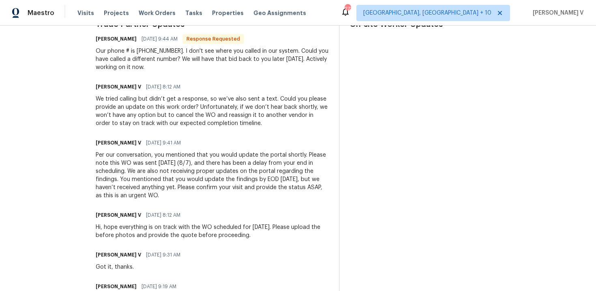
scroll to position [116, 0]
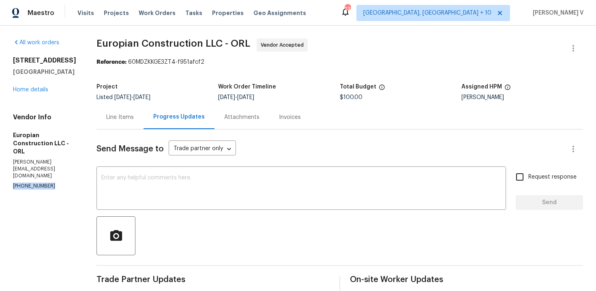
scroll to position [101, 0]
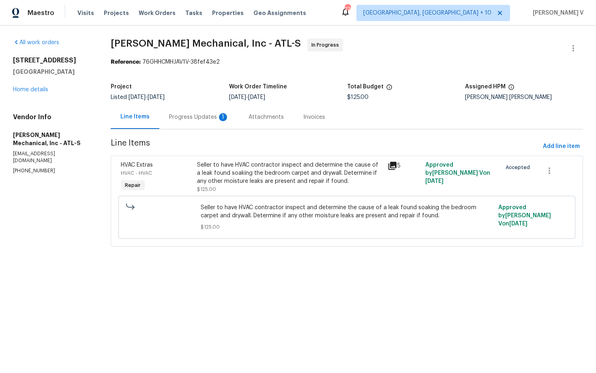
click at [208, 118] on div "Progress Updates 1" at bounding box center [199, 117] width 60 height 8
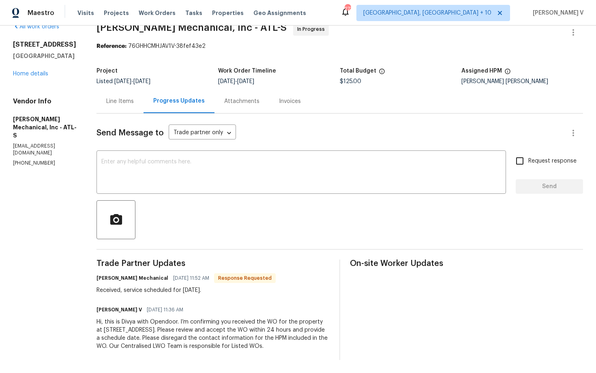
scroll to position [24, 0]
click at [201, 159] on textarea at bounding box center [301, 173] width 400 height 28
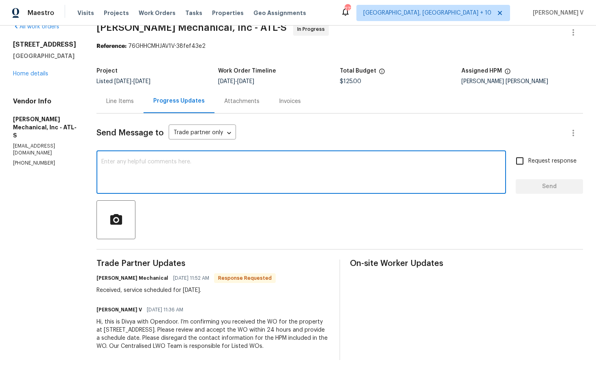
click at [140, 97] on div "Line Items" at bounding box center [120, 101] width 47 height 24
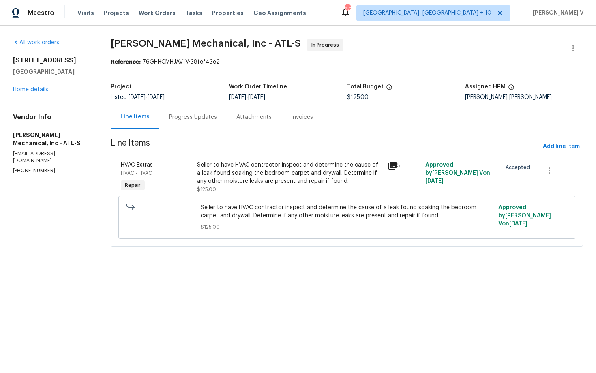
click at [193, 123] on div "Progress Updates" at bounding box center [192, 117] width 67 height 24
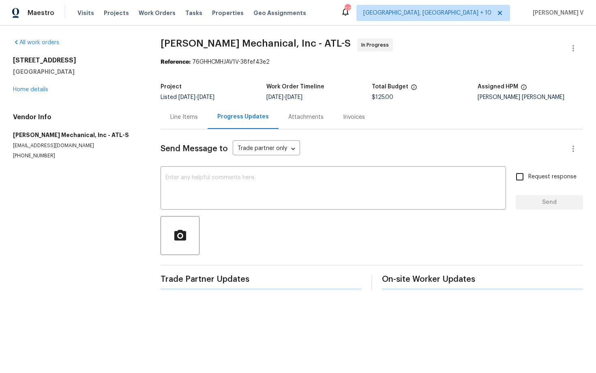
click at [212, 210] on div "Send Message to Trade partner only Trade partner only ​ x ​ Request response Se…" at bounding box center [372, 209] width 423 height 161
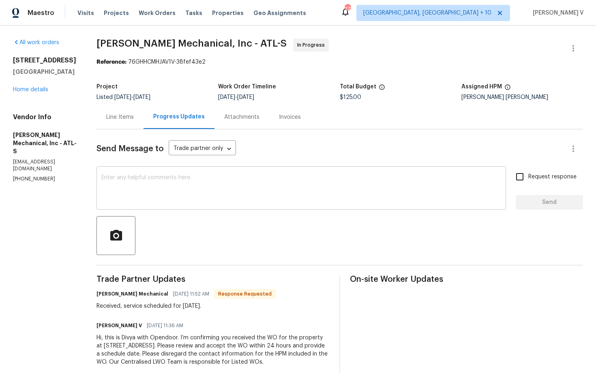
click at [205, 199] on textarea at bounding box center [301, 189] width 400 height 28
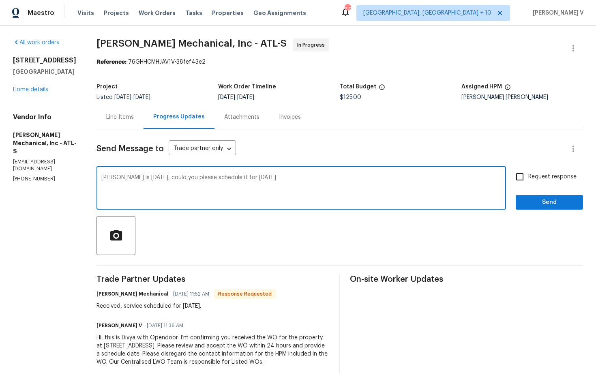
click at [229, 200] on textarea "[PERSON_NAME] is [DATE], could you please schedule it for [DATE]" at bounding box center [301, 189] width 400 height 28
paste textarea ". Could you please schedule it for [DATE]?"
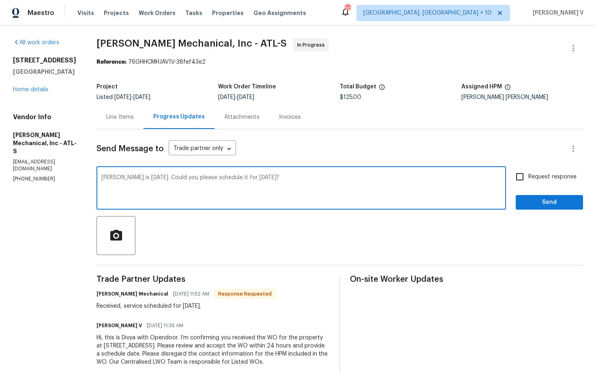
type textarea "[PERSON_NAME] is [DATE]. Could you please schedule it for [DATE]?"
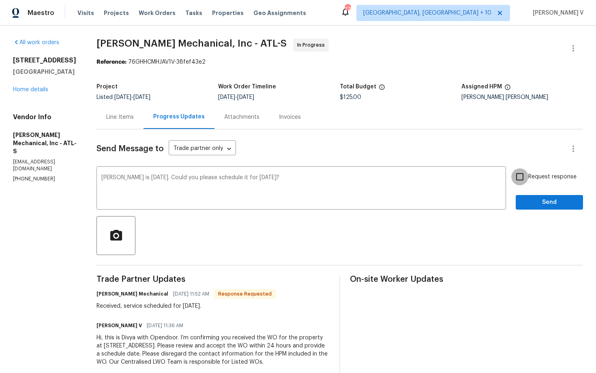
click at [525, 180] on input "Request response" at bounding box center [519, 176] width 17 height 17
checkbox input "true"
click at [525, 189] on div "Request response Send" at bounding box center [549, 188] width 67 height 41
click at [525, 195] on button "Send" at bounding box center [549, 202] width 67 height 15
